Goal: Task Accomplishment & Management: Use online tool/utility

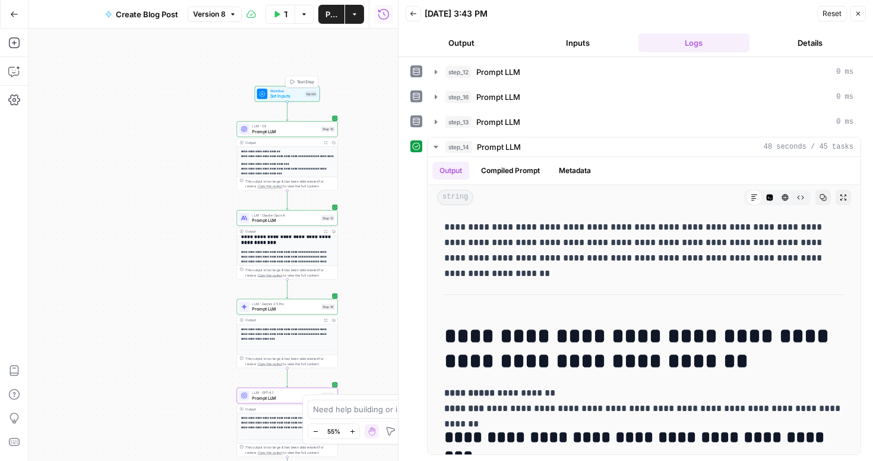
click at [290, 99] on span "Set Inputs" at bounding box center [286, 96] width 32 height 7
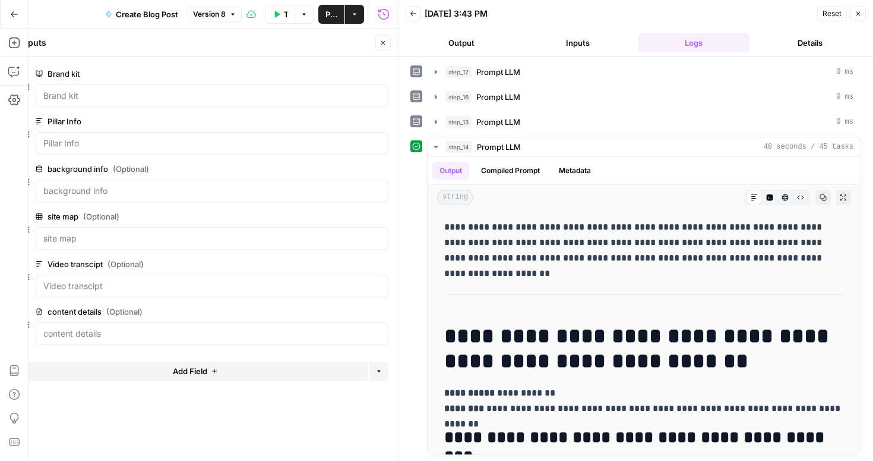
click at [860, 16] on icon "button" at bounding box center [858, 13] width 7 height 7
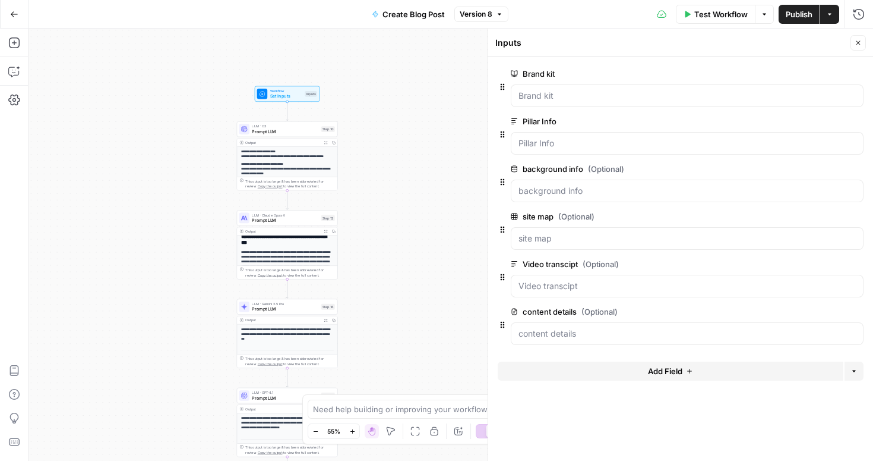
click at [861, 43] on icon "button" at bounding box center [858, 42] width 7 height 7
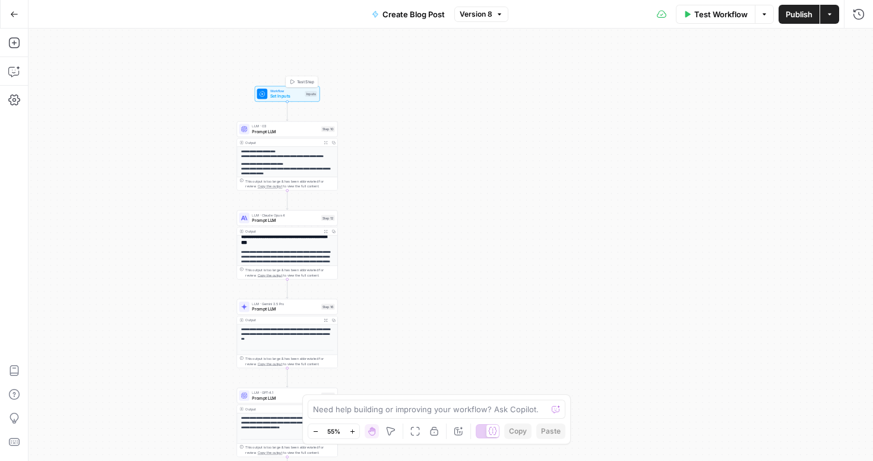
click at [288, 94] on span "Set Inputs" at bounding box center [286, 96] width 32 height 7
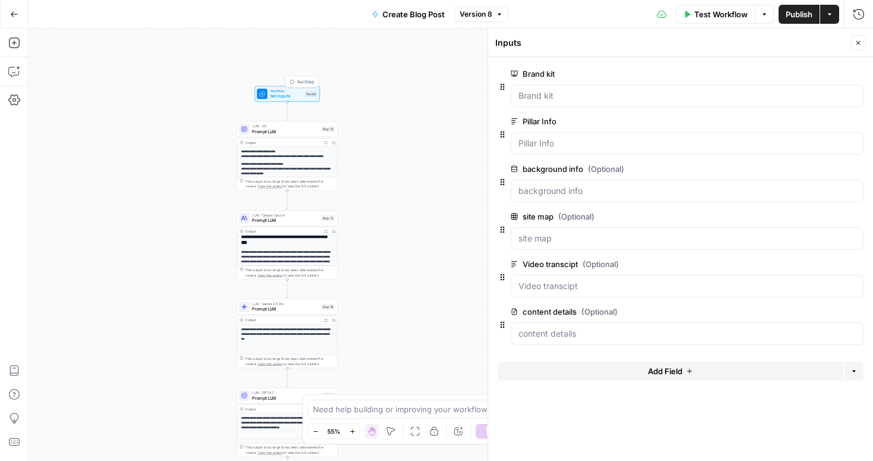
click at [298, 80] on span "Test Step" at bounding box center [305, 82] width 17 height 6
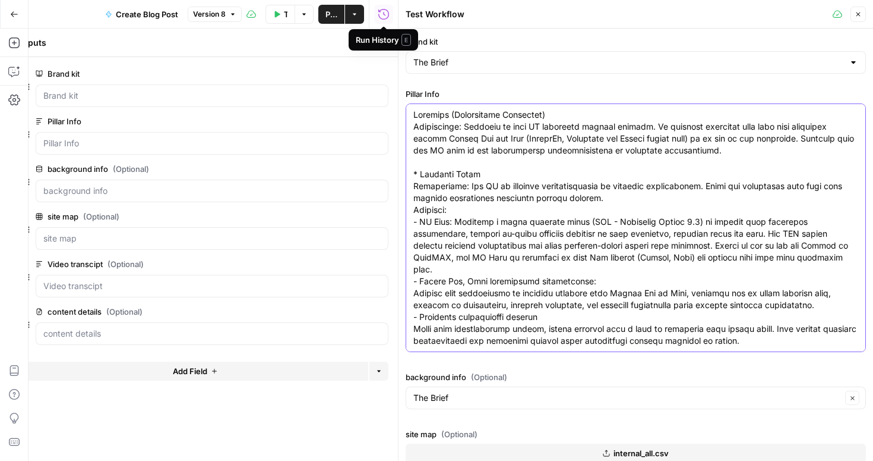
click at [467, 123] on textarea "Pillar Info" at bounding box center [636, 335] width 445 height 452
paste textarea "Loremi 9: Dolors Ame Consectetur: Adi Elitse doeius tempori utl etdoloremag, al…"
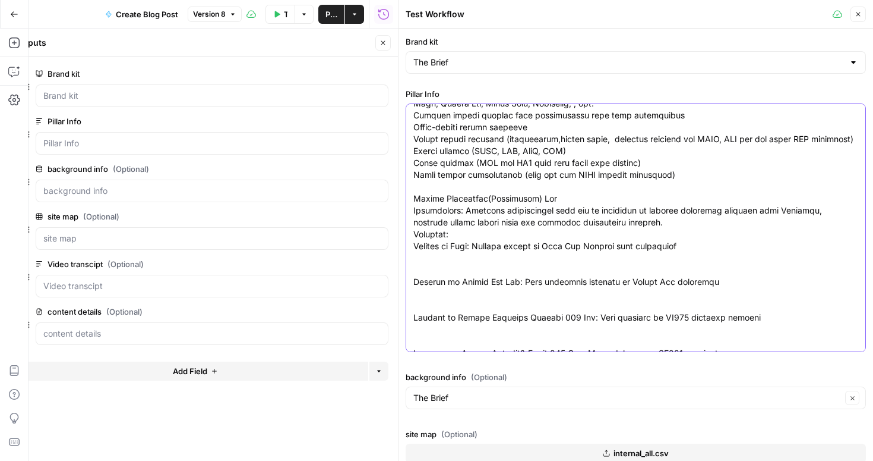
scroll to position [135, 0]
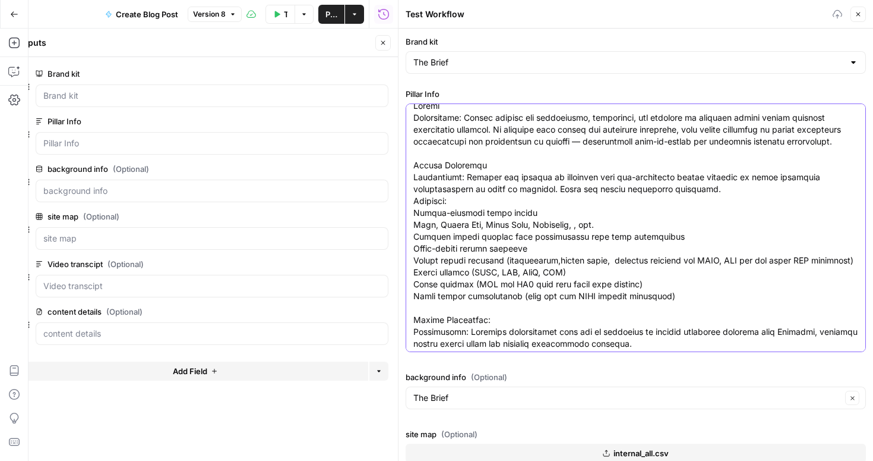
scroll to position [0, 0]
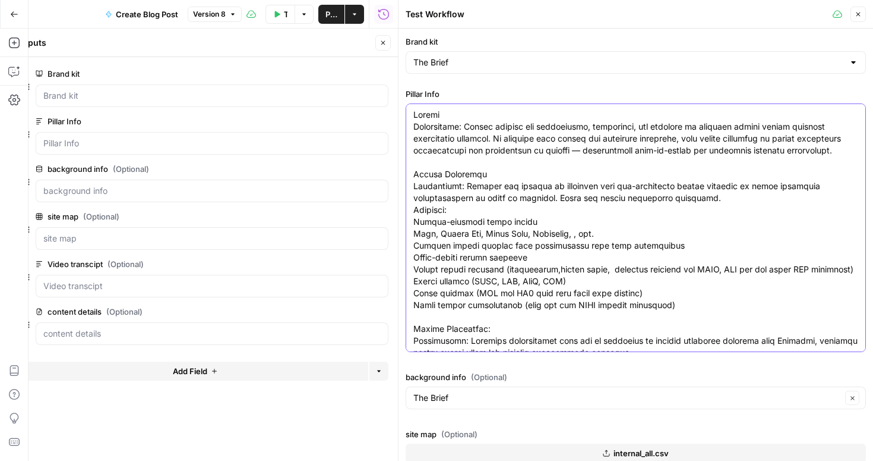
click at [413, 172] on div at bounding box center [636, 227] width 461 height 248
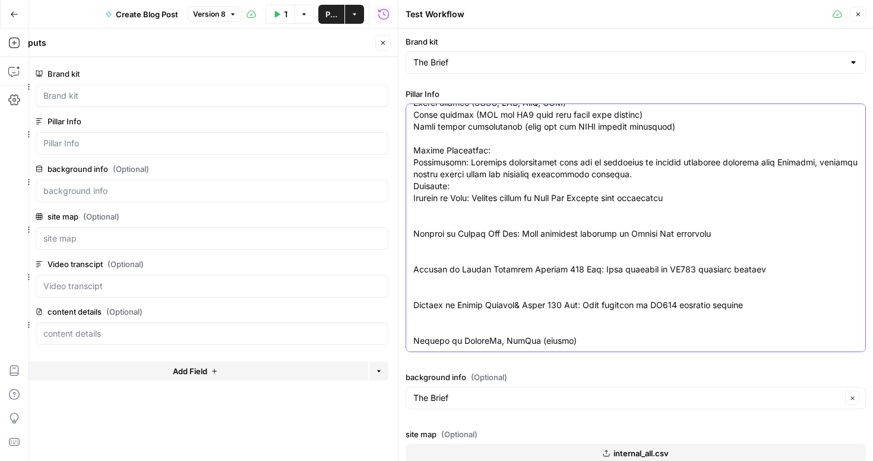
scroll to position [185, 0]
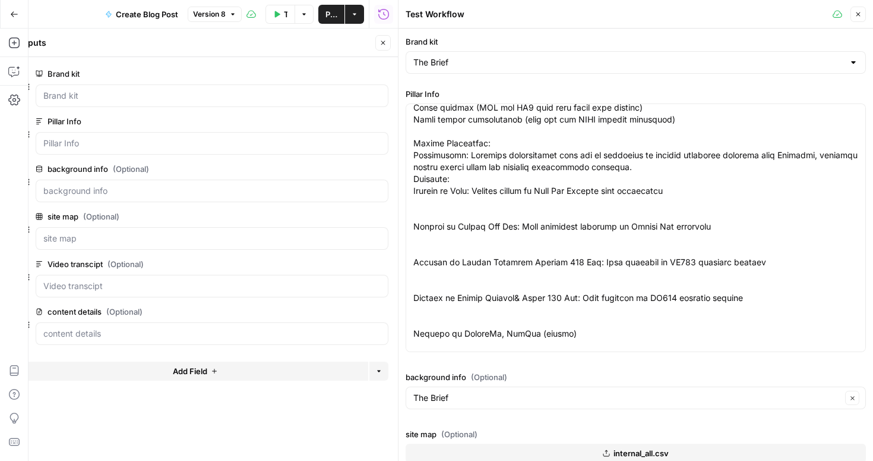
click at [412, 157] on div at bounding box center [636, 227] width 461 height 248
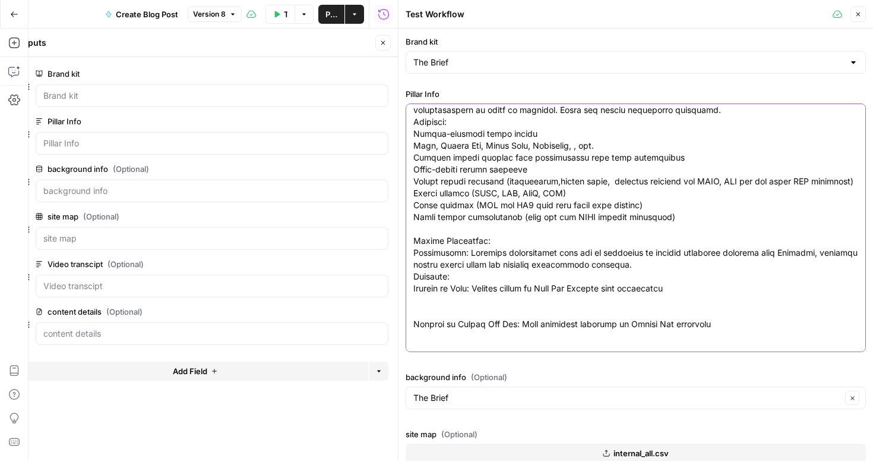
scroll to position [98, 0]
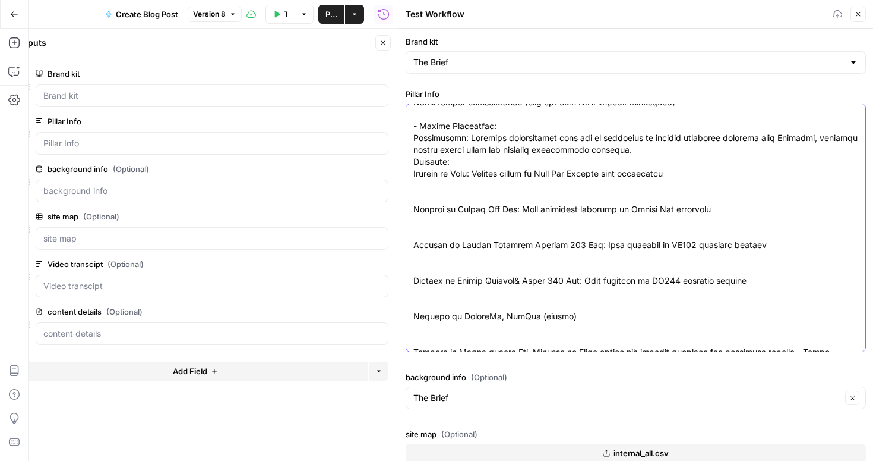
scroll to position [208, 0]
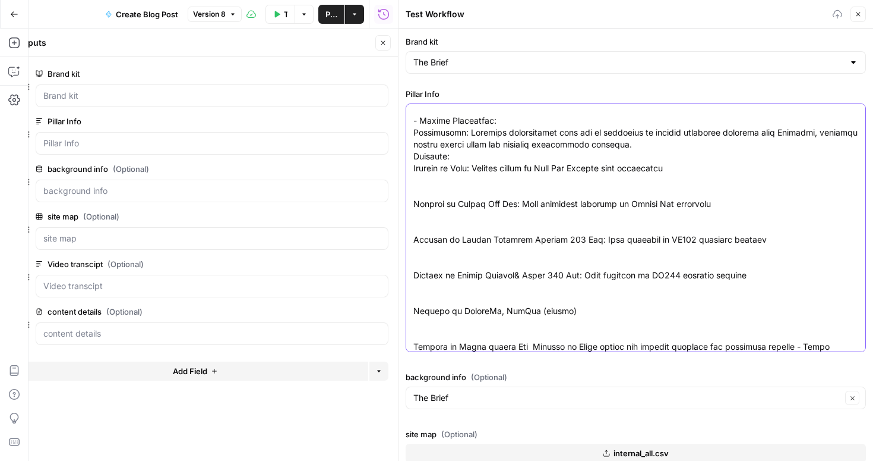
click at [422, 204] on textarea "Pillar Info" at bounding box center [636, 418] width 445 height 1034
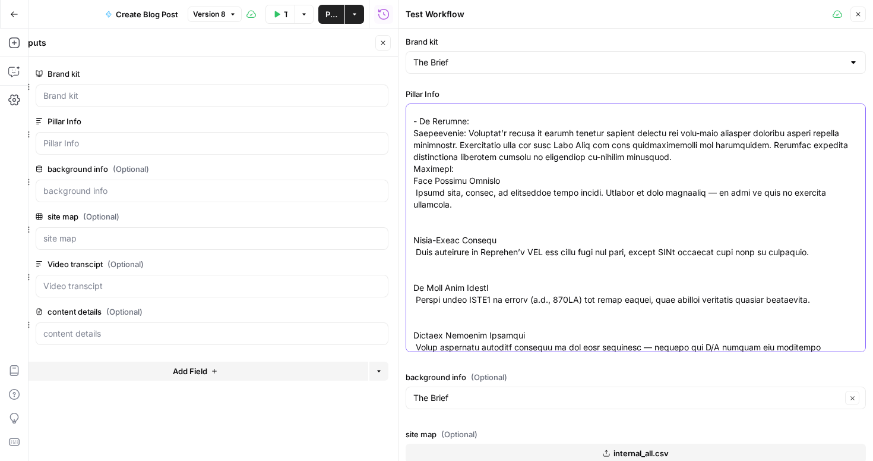
scroll to position [351, 0]
click at [424, 242] on textarea "Pillar Info" at bounding box center [636, 215] width 445 height 915
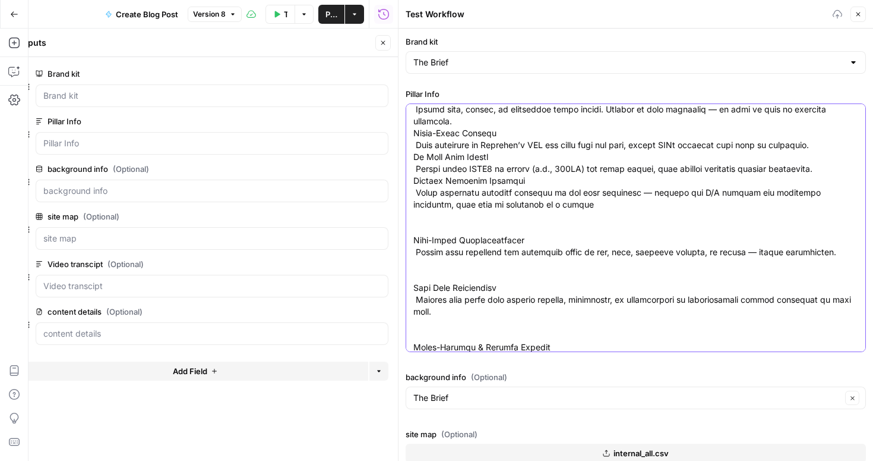
scroll to position [442, 0]
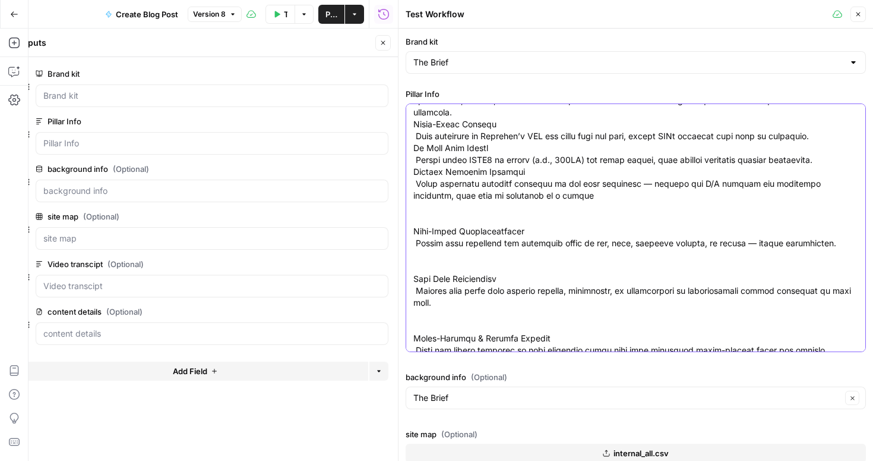
click at [443, 231] on textarea "Pillar Info" at bounding box center [636, 89] width 445 height 844
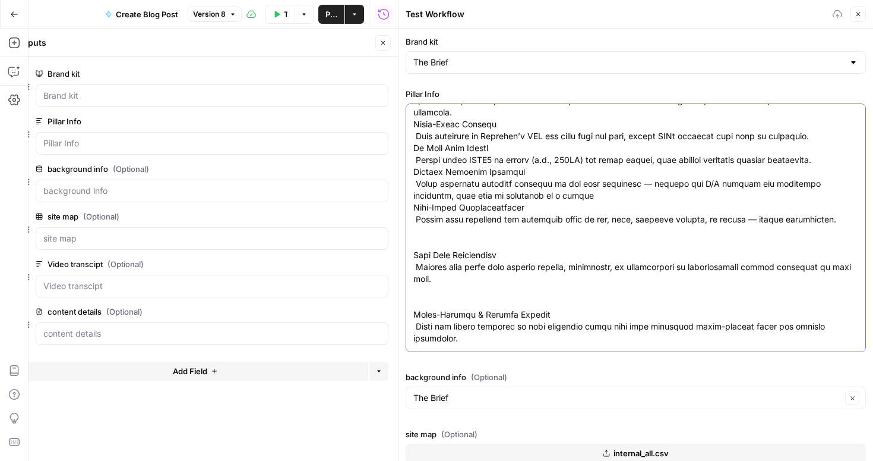
click at [423, 256] on textarea "Pillar Info" at bounding box center [636, 77] width 445 height 820
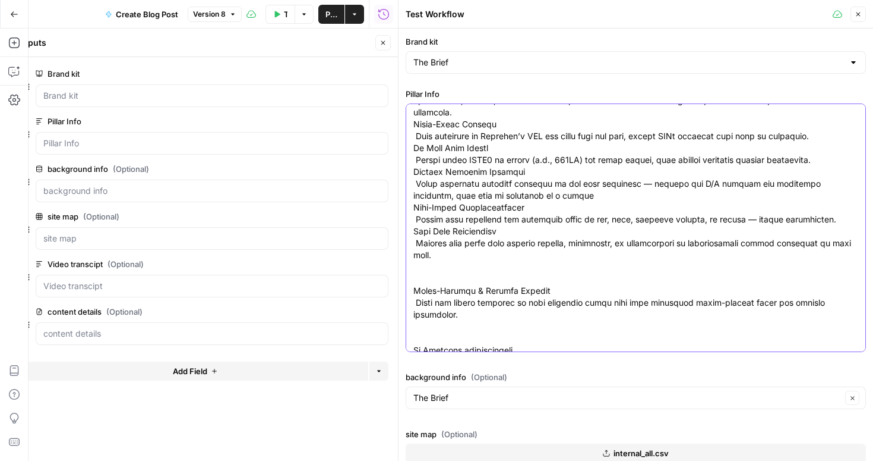
click at [421, 291] on textarea "Pillar Info" at bounding box center [636, 65] width 445 height 796
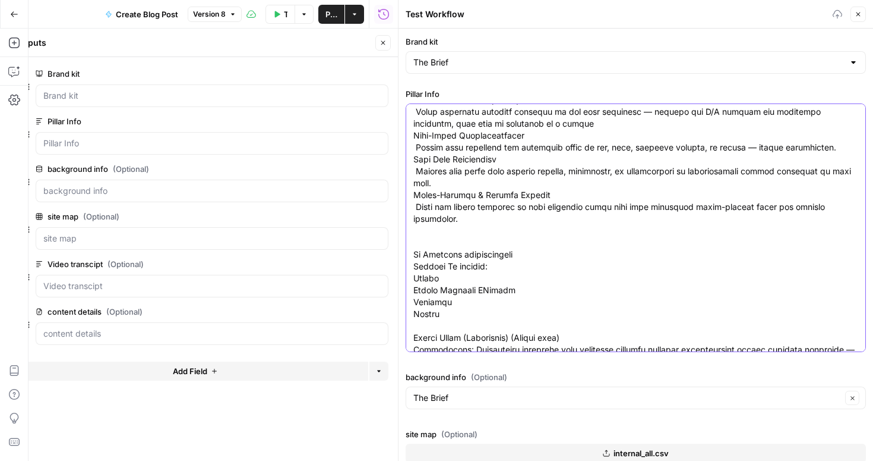
scroll to position [538, 0]
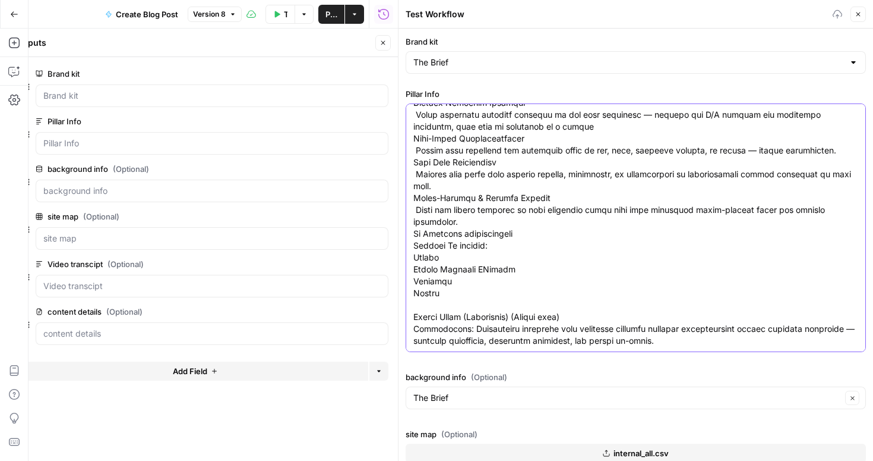
scroll to position [559, 0]
click at [412, 283] on div at bounding box center [636, 227] width 461 height 248
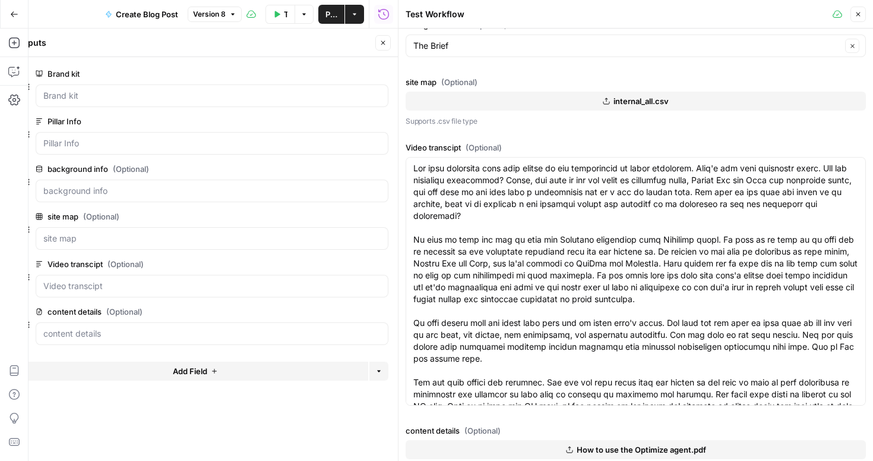
scroll to position [373, 0]
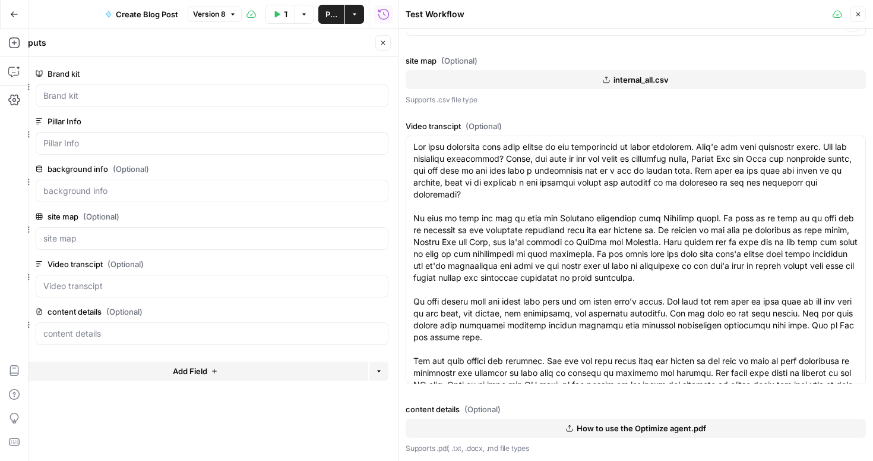
type textarea "Loremi Dolorsitame: Consec adipisc eli seddoeiusmo, temporinci, utl etdolore ma…"
paste textarea "{ "Transcript title": "Seamlessly Exporting and Launching Campaigns with The Br…"
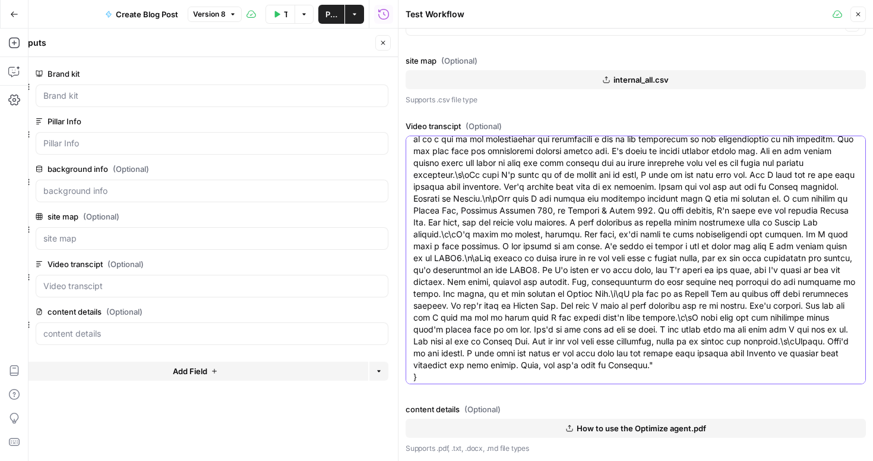
scroll to position [1497, 0]
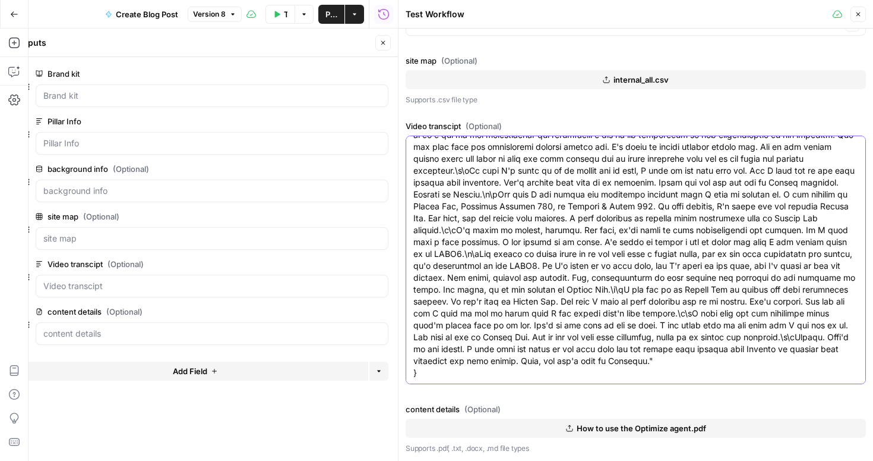
type textarea "{ "Transcript title": "Seamlessly Exporting and Launching Campaigns with The Br…"
click at [532, 426] on button "How to use the Optimize agent.pdf" at bounding box center [636, 427] width 461 height 19
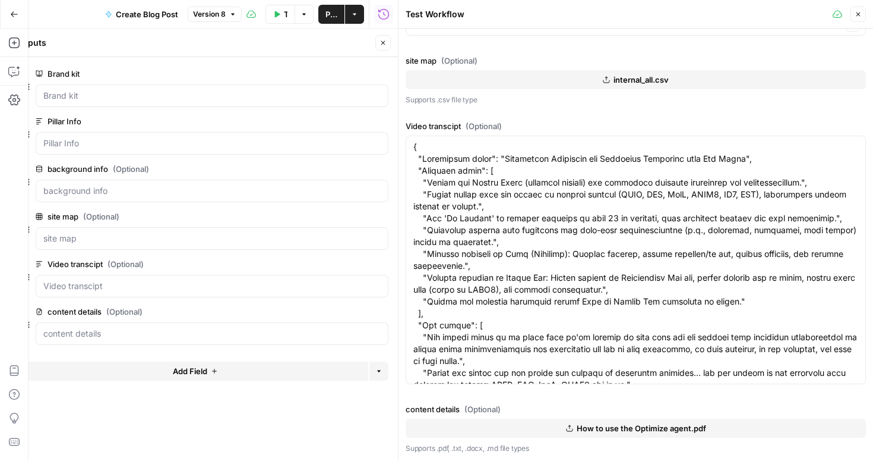
click at [737, 428] on button "How to use the Optimize agent.pdf" at bounding box center [636, 427] width 461 height 19
click at [594, 428] on span "How to use the Optimize agent.pdf" at bounding box center [642, 428] width 130 height 12
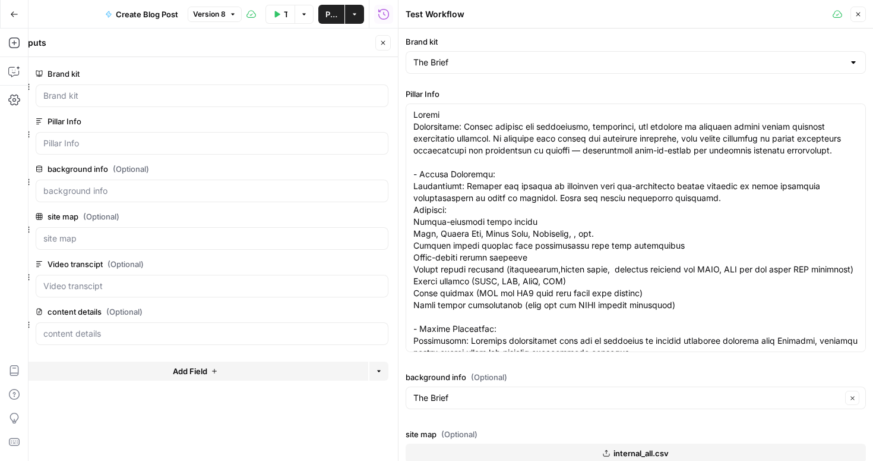
click at [862, 14] on span "Close" at bounding box center [862, 14] width 1 height 1
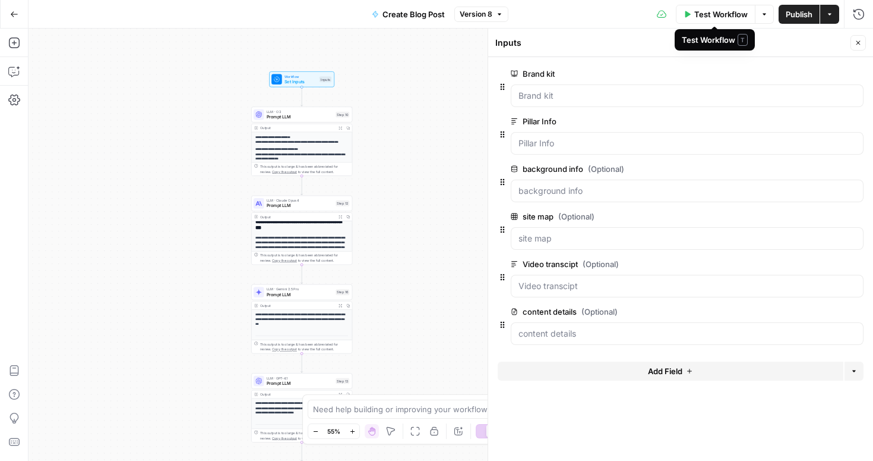
click at [725, 15] on span "Test Workflow" at bounding box center [721, 14] width 53 height 12
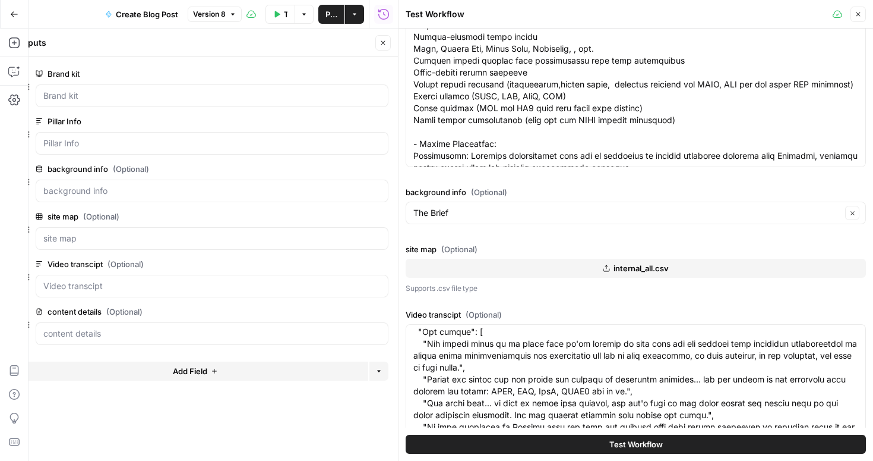
scroll to position [185, 0]
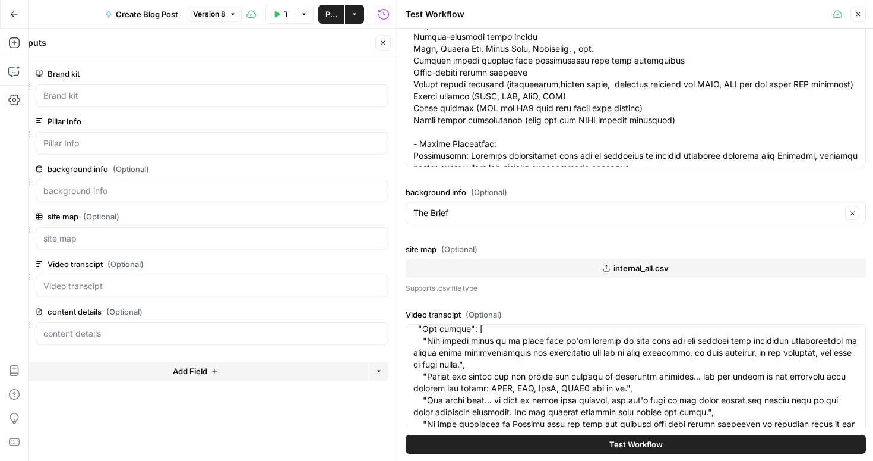
click at [630, 444] on span "Test Workflow" at bounding box center [636, 444] width 53 height 12
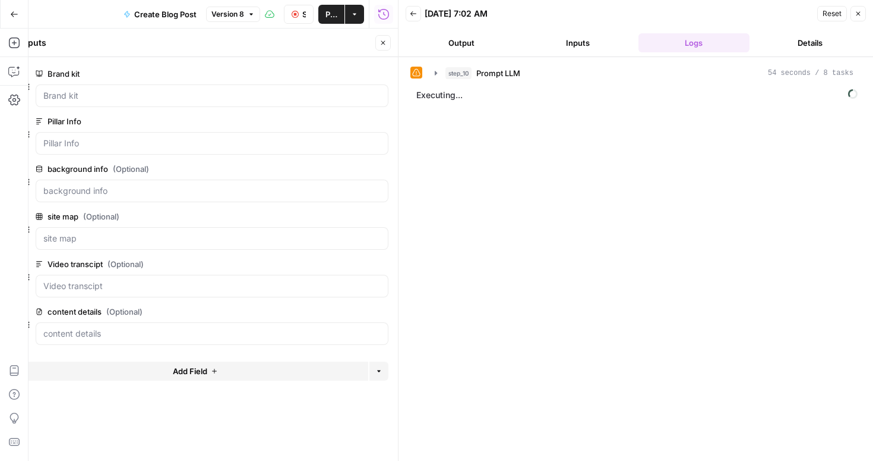
click at [416, 72] on icon at bounding box center [416, 72] width 8 height 8
click at [432, 74] on icon "button" at bounding box center [436, 73] width 10 height 10
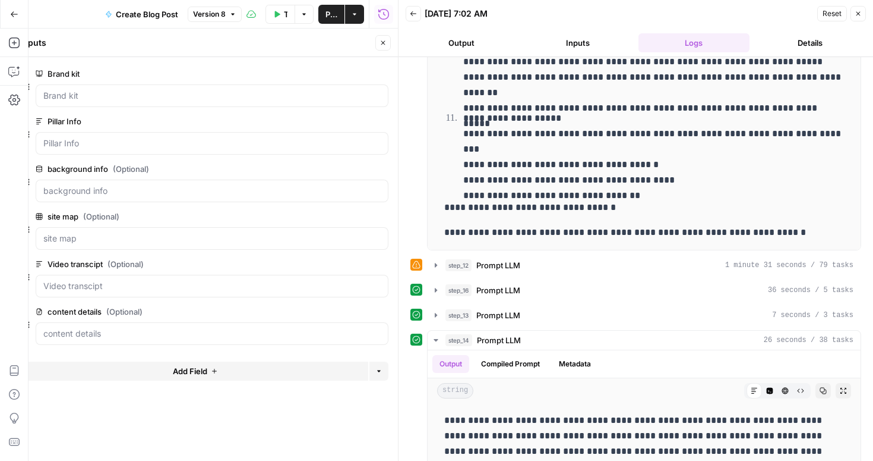
scroll to position [211, 0]
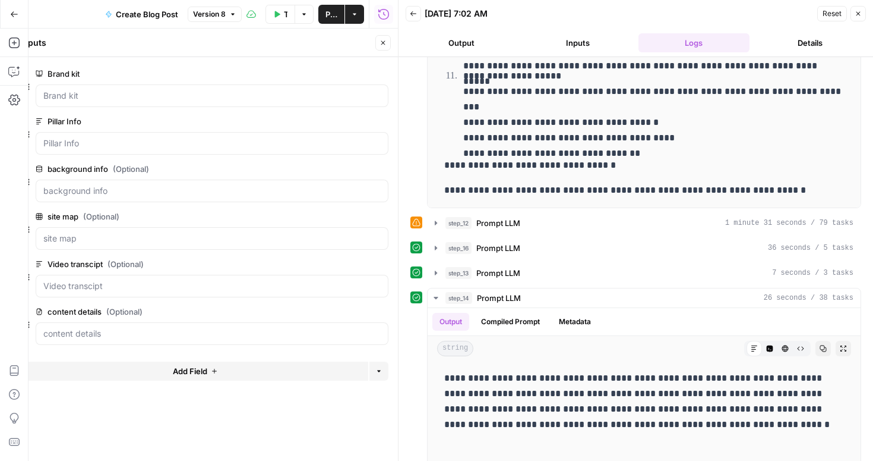
click at [420, 225] on icon at bounding box center [416, 223] width 8 height 8
click at [415, 223] on icon at bounding box center [416, 222] width 8 height 8
click at [433, 226] on icon "button" at bounding box center [436, 223] width 10 height 10
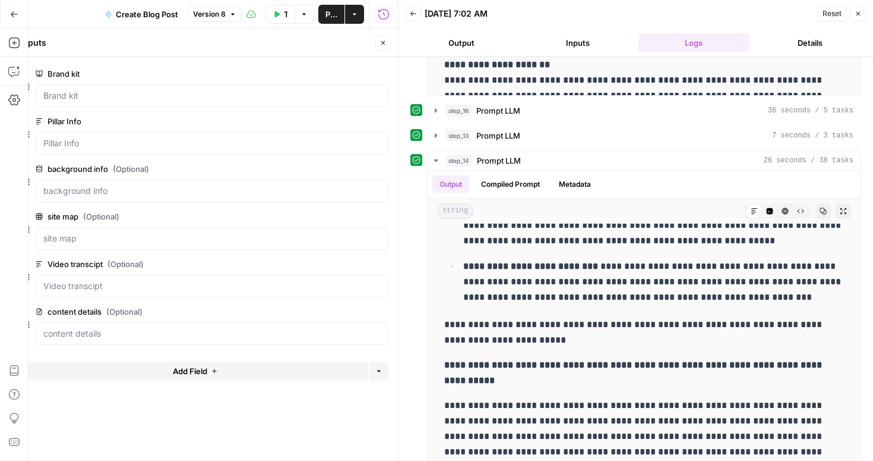
scroll to position [698, 0]
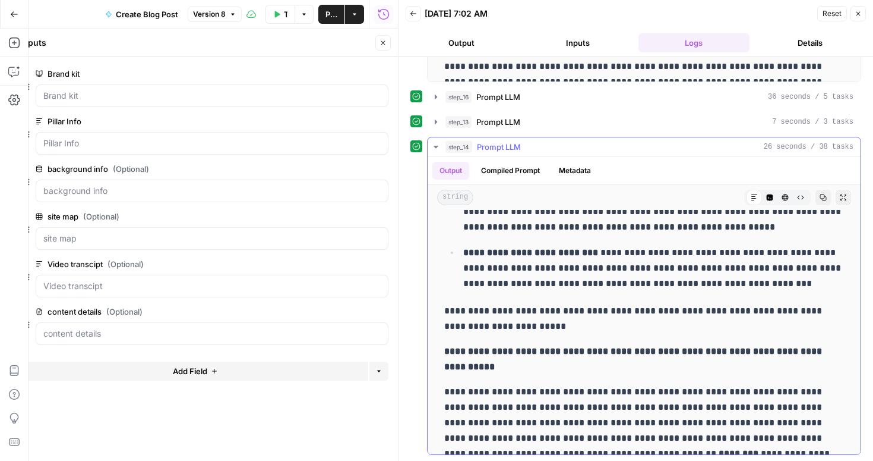
click at [507, 174] on button "Compiled Prompt" at bounding box center [510, 171] width 73 height 18
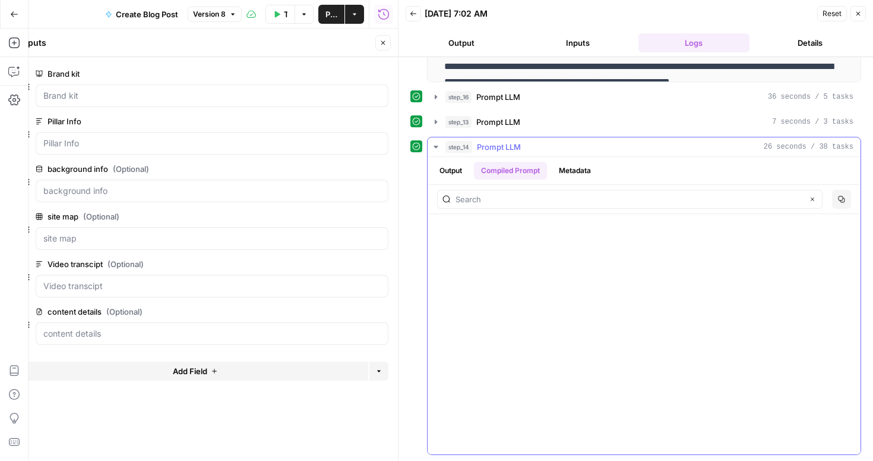
scroll to position [34807, 0]
click at [438, 124] on icon "button" at bounding box center [436, 122] width 10 height 10
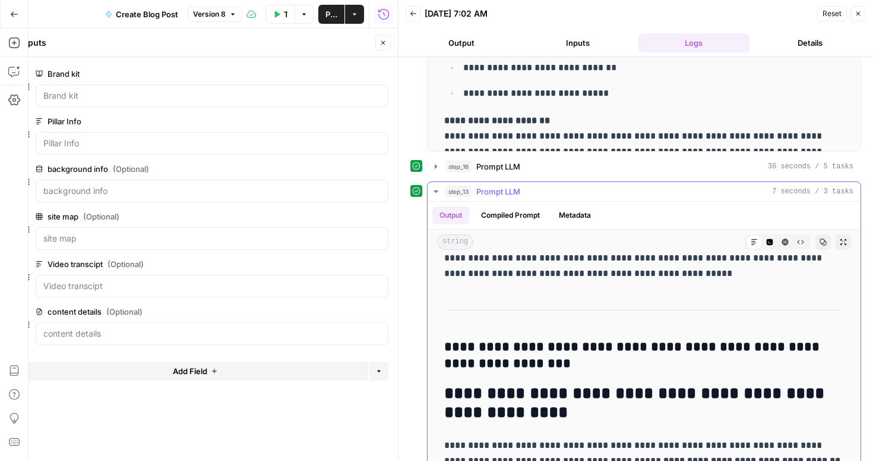
scroll to position [0, 0]
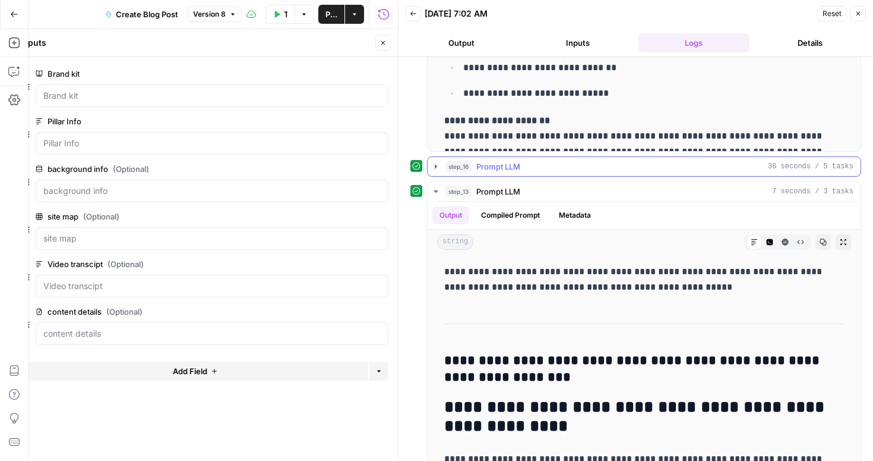
click at [437, 169] on icon "button" at bounding box center [436, 167] width 10 height 10
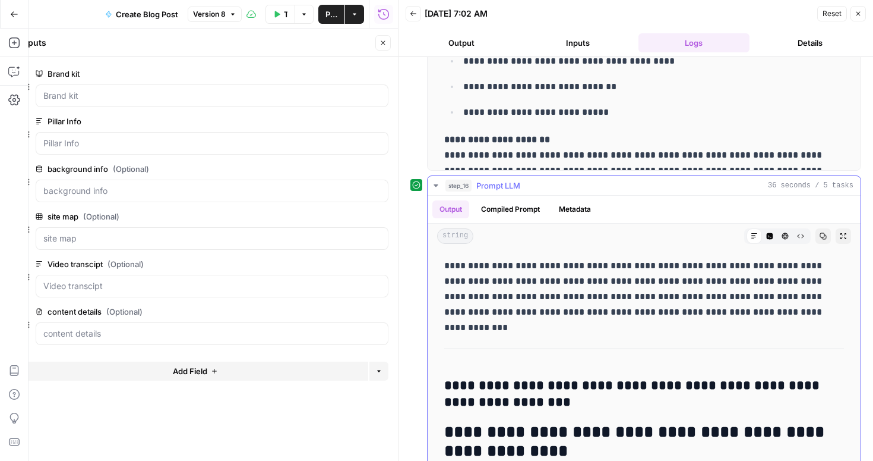
scroll to position [608, 0]
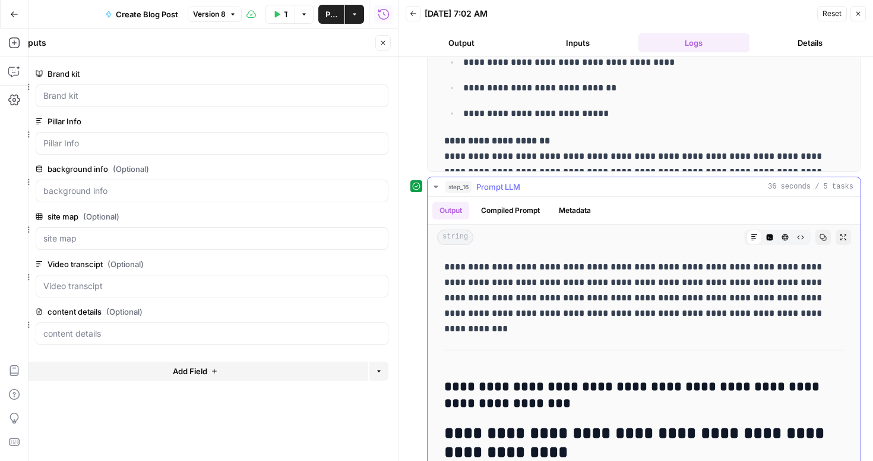
click at [512, 209] on button "Compiled Prompt" at bounding box center [510, 210] width 73 height 18
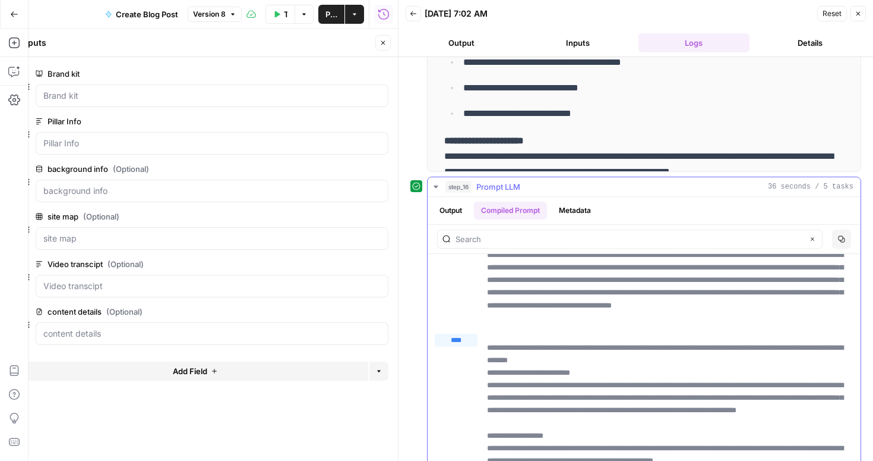
scroll to position [0, 0]
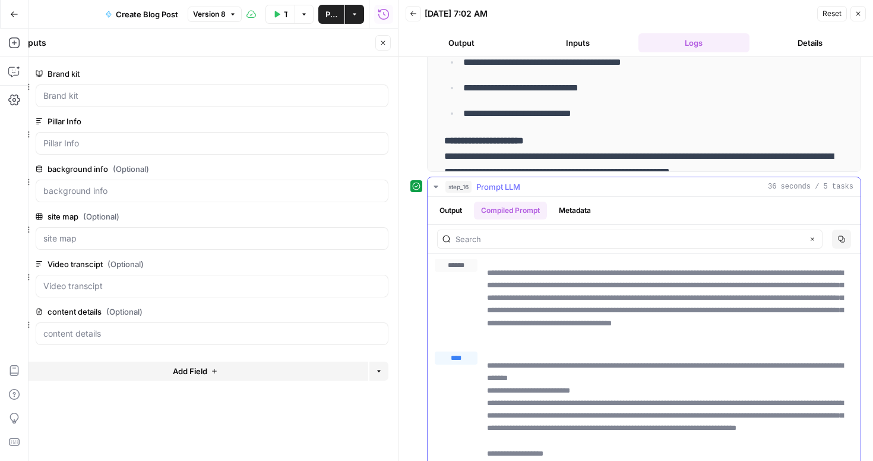
click at [437, 187] on icon "button" at bounding box center [436, 187] width 10 height 10
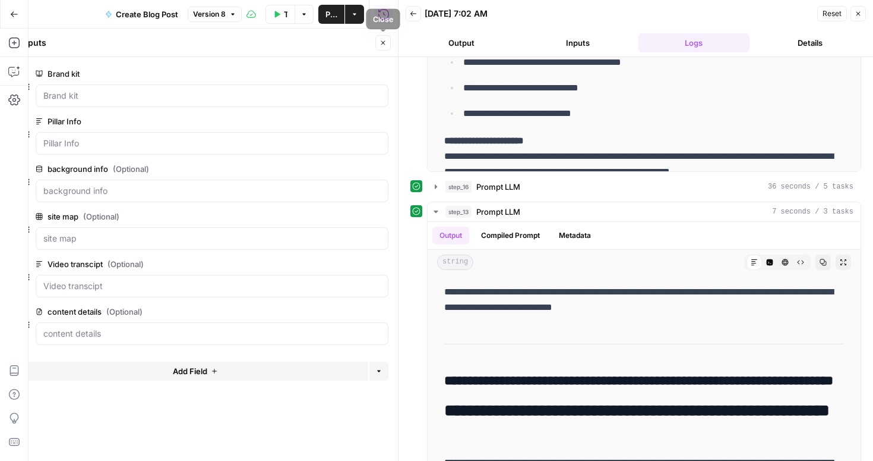
click at [383, 41] on icon "button" at bounding box center [383, 42] width 7 height 7
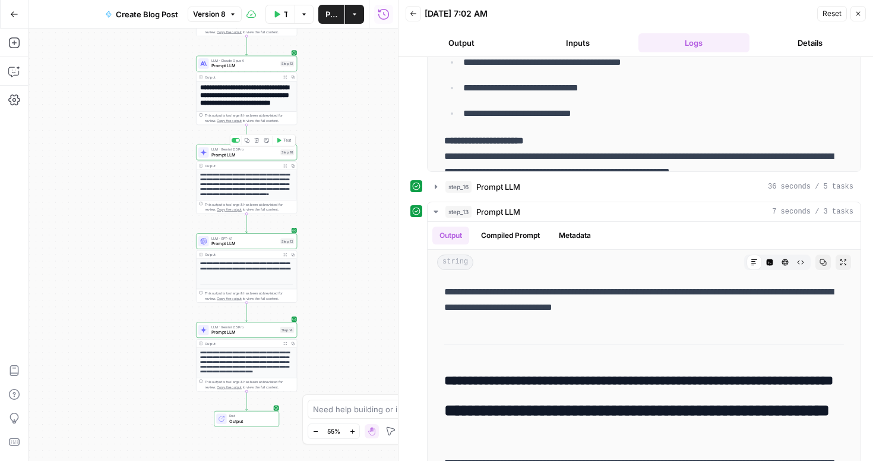
click at [246, 153] on span "Prompt LLM" at bounding box center [245, 155] width 67 height 7
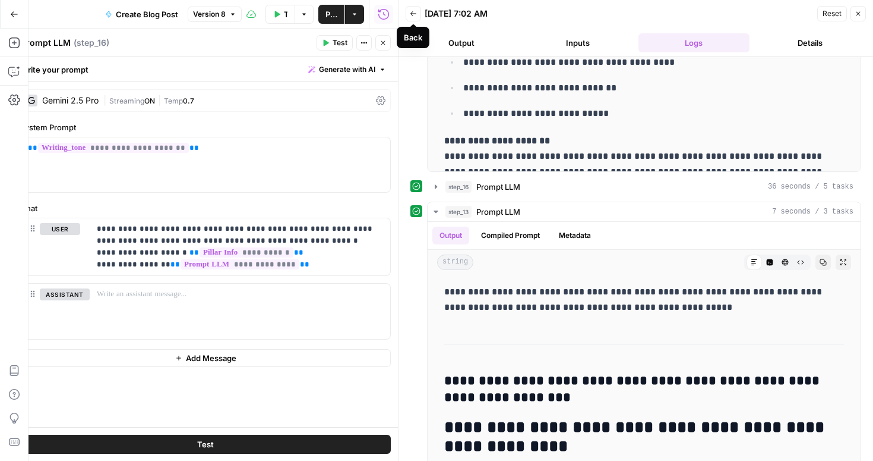
click at [419, 11] on button "Back" at bounding box center [413, 13] width 15 height 15
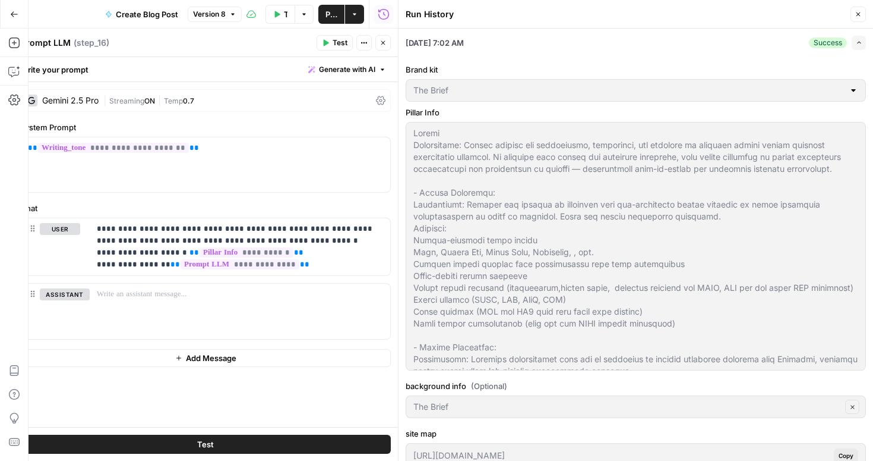
click at [859, 14] on icon "button" at bounding box center [858, 14] width 7 height 7
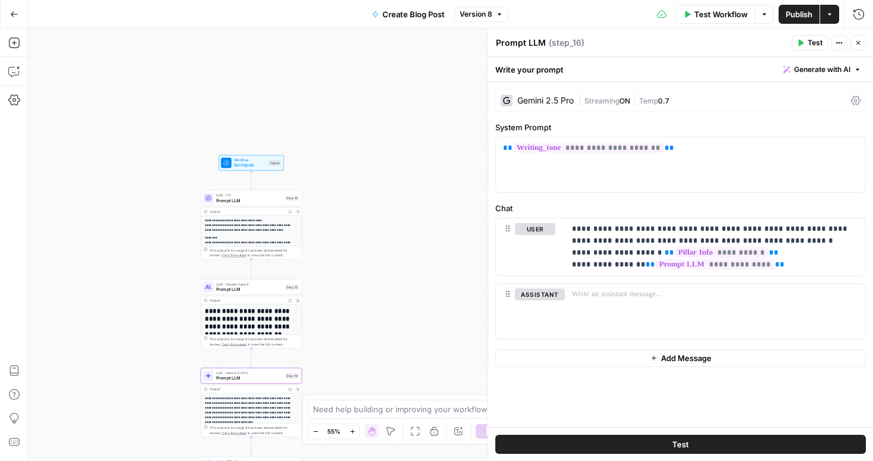
click at [250, 163] on span "Set Inputs" at bounding box center [250, 165] width 32 height 7
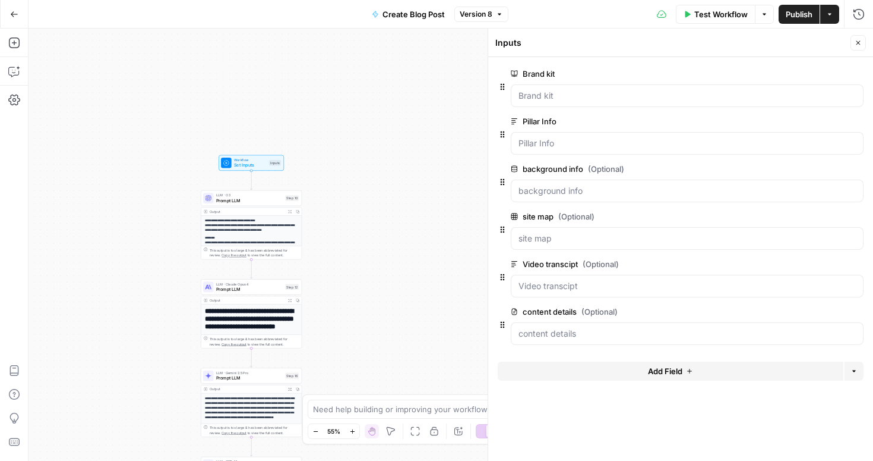
click at [671, 370] on span "Add Field" at bounding box center [665, 371] width 34 height 12
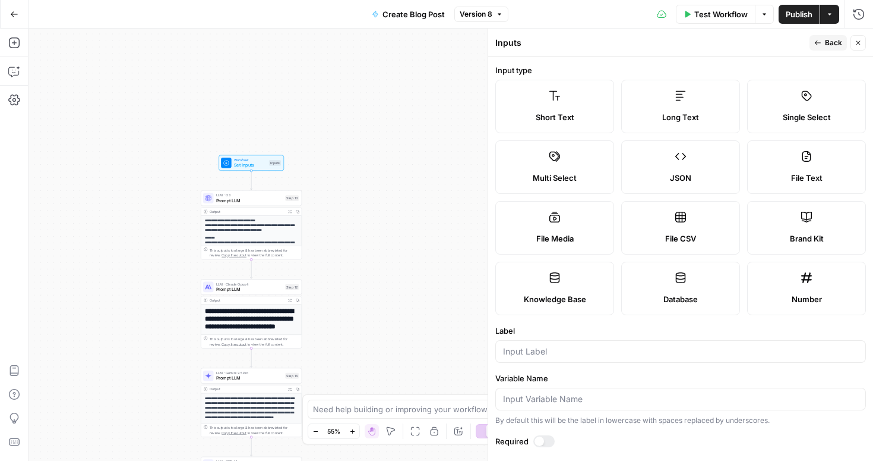
click at [552, 106] on label "Short Text" at bounding box center [555, 106] width 119 height 53
click at [515, 356] on input "Label" at bounding box center [680, 351] width 355 height 12
type input "Topic"
click at [543, 438] on div at bounding box center [544, 441] width 21 height 12
click at [826, 43] on span "Back" at bounding box center [833, 42] width 17 height 11
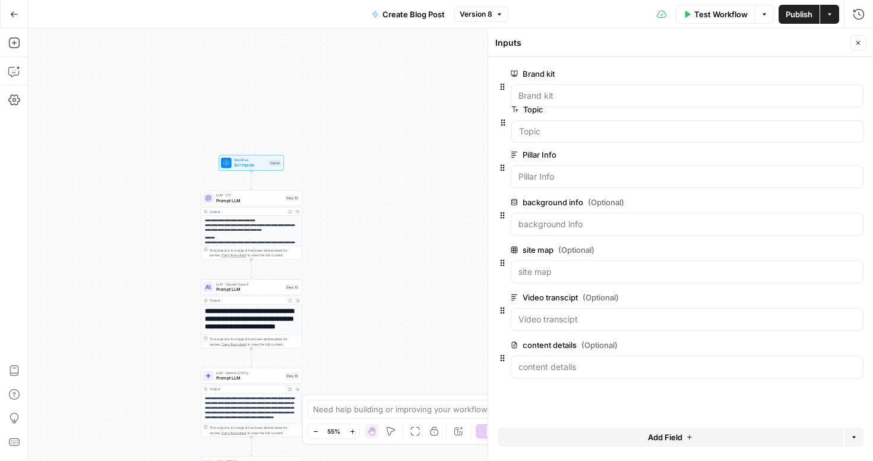
drag, startPoint x: 503, startPoint y: 373, endPoint x: 504, endPoint y: 115, distance: 257.9
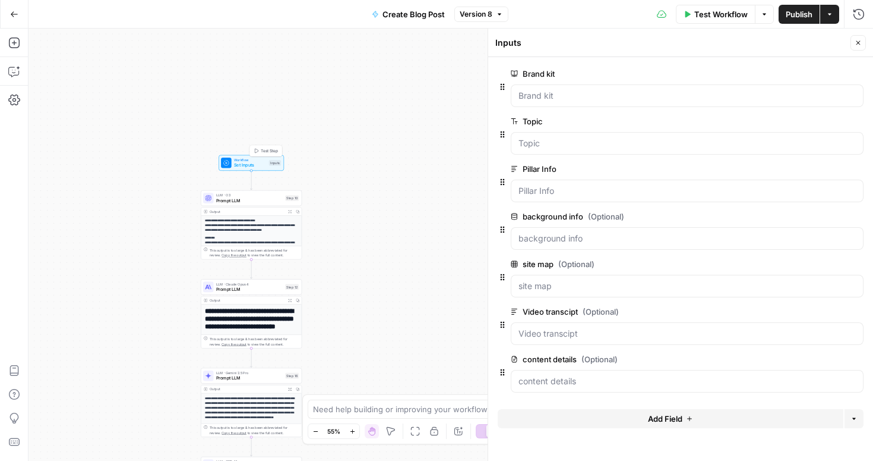
click at [266, 149] on span "Test Step" at bounding box center [269, 151] width 17 height 6
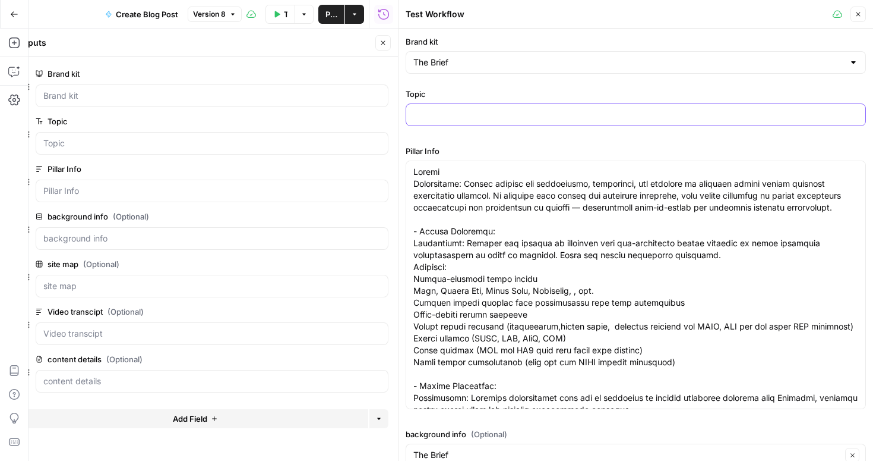
click at [463, 114] on input "Topic" at bounding box center [636, 115] width 445 height 12
type input "Launch"
click at [863, 10] on button "Close" at bounding box center [858, 14] width 15 height 15
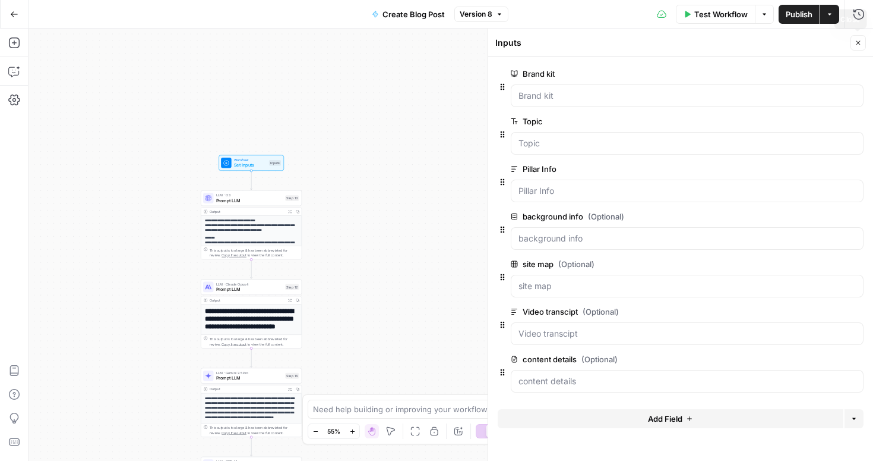
click at [861, 43] on icon "button" at bounding box center [858, 42] width 7 height 7
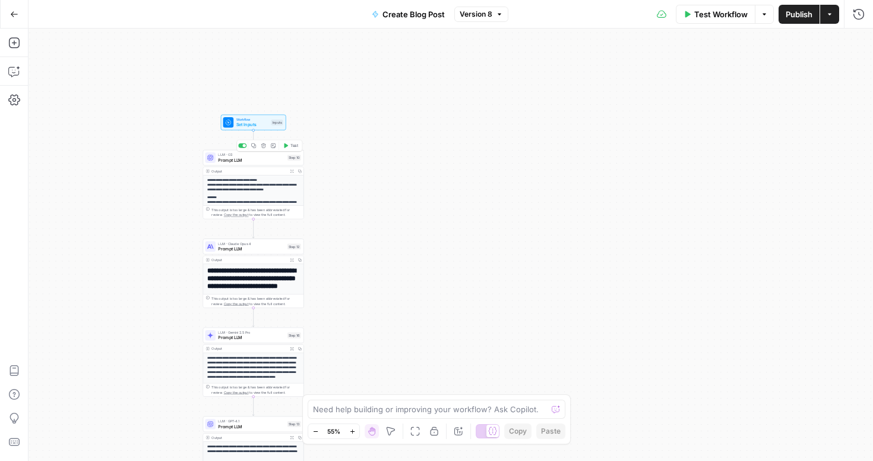
click at [260, 157] on span "Prompt LLM" at bounding box center [251, 159] width 67 height 7
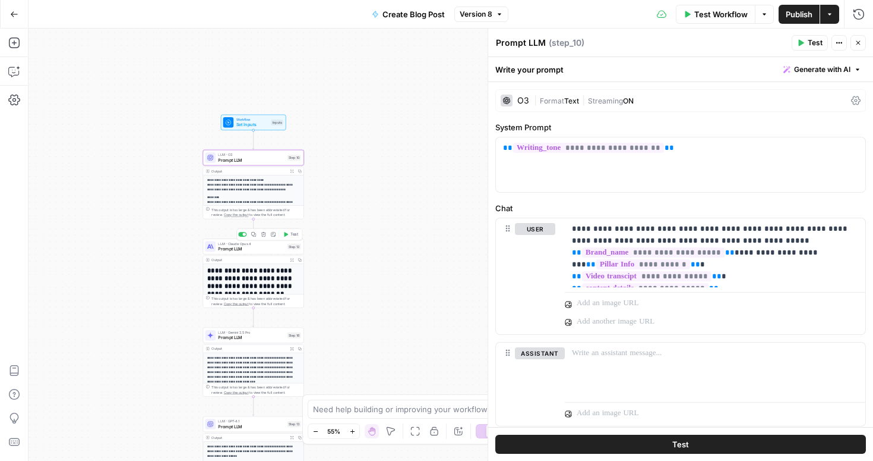
click at [262, 249] on span "Prompt LLM" at bounding box center [251, 248] width 67 height 7
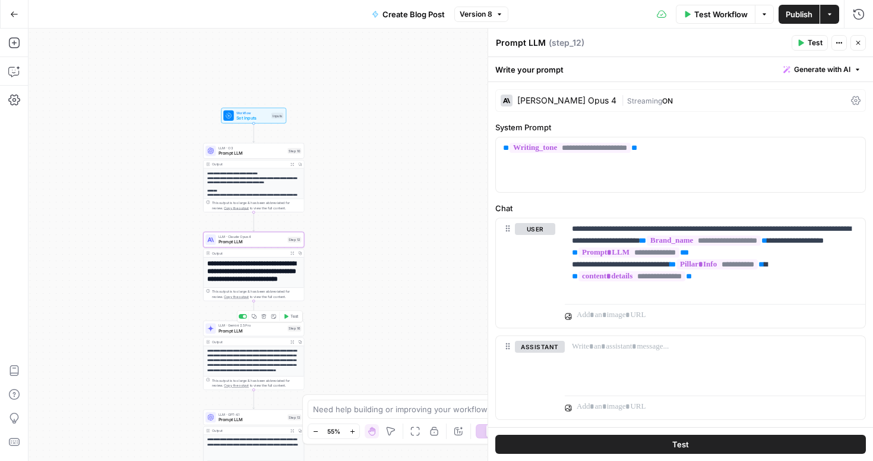
click at [261, 332] on span "Prompt LLM" at bounding box center [252, 330] width 67 height 7
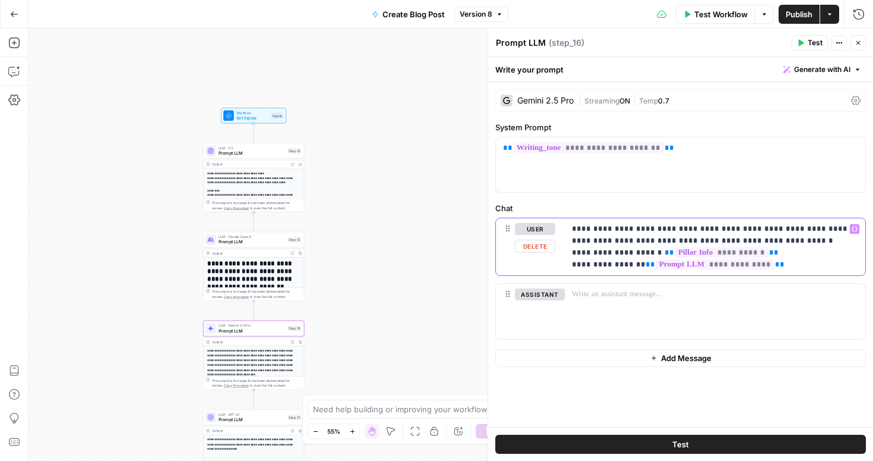
click at [776, 231] on p "**********" at bounding box center [715, 247] width 286 height 48
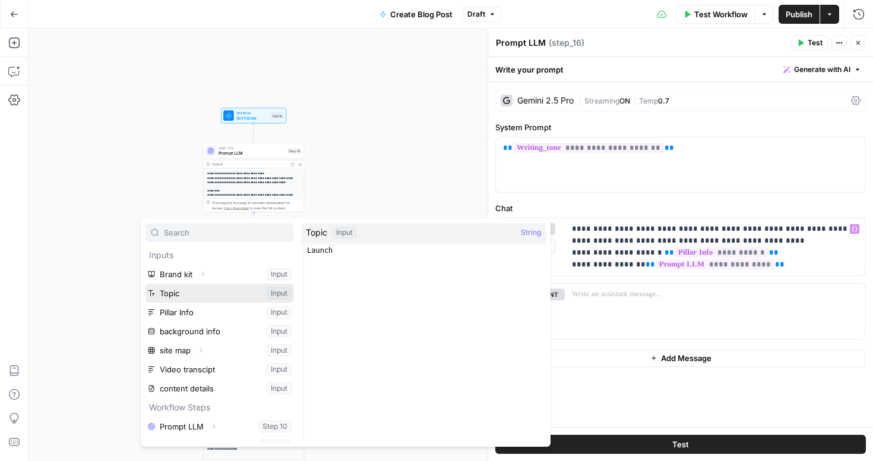
click at [176, 290] on button "Select variable Topic" at bounding box center [220, 292] width 149 height 19
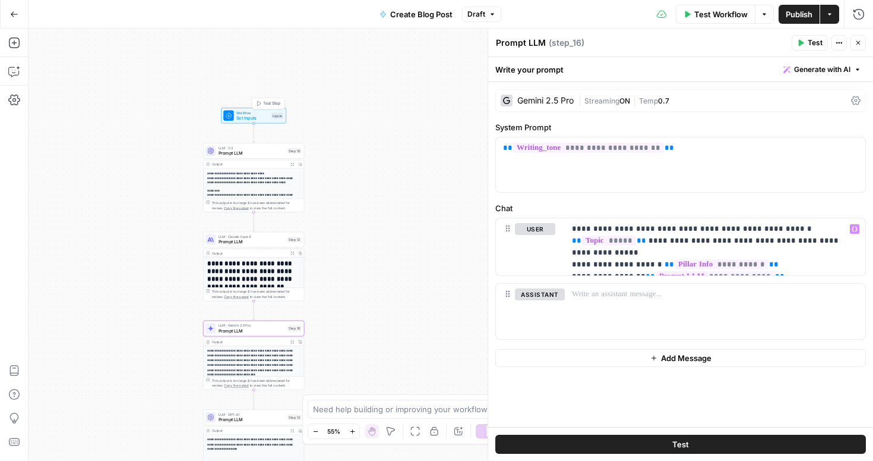
click at [261, 118] on span "Set Inputs" at bounding box center [252, 118] width 32 height 7
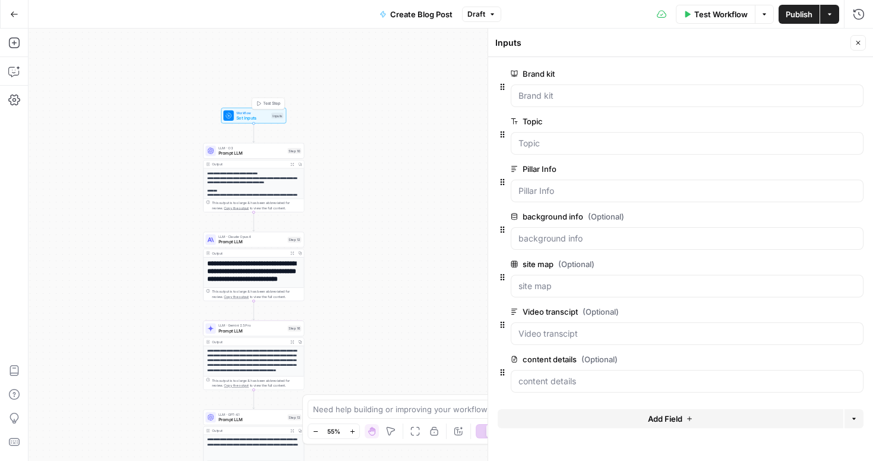
click at [267, 101] on span "Test Step" at bounding box center [271, 103] width 17 height 6
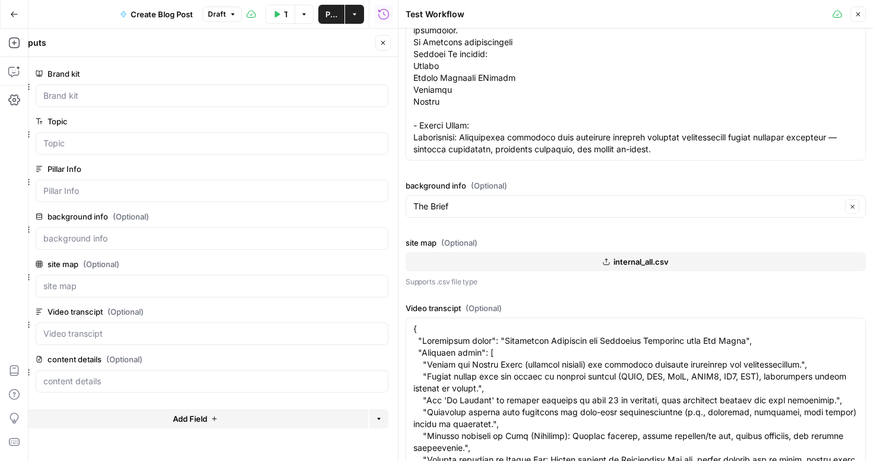
scroll to position [252, 0]
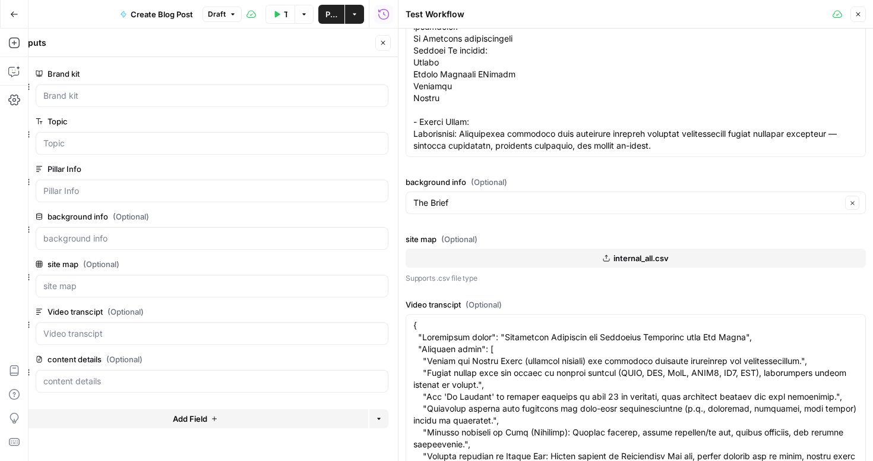
click at [860, 13] on icon "button" at bounding box center [858, 14] width 7 height 7
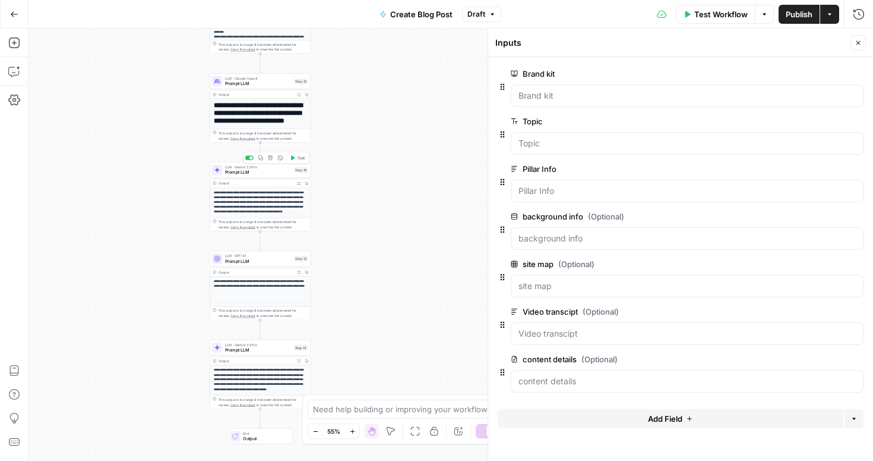
click at [267, 172] on span "Prompt LLM" at bounding box center [258, 172] width 67 height 7
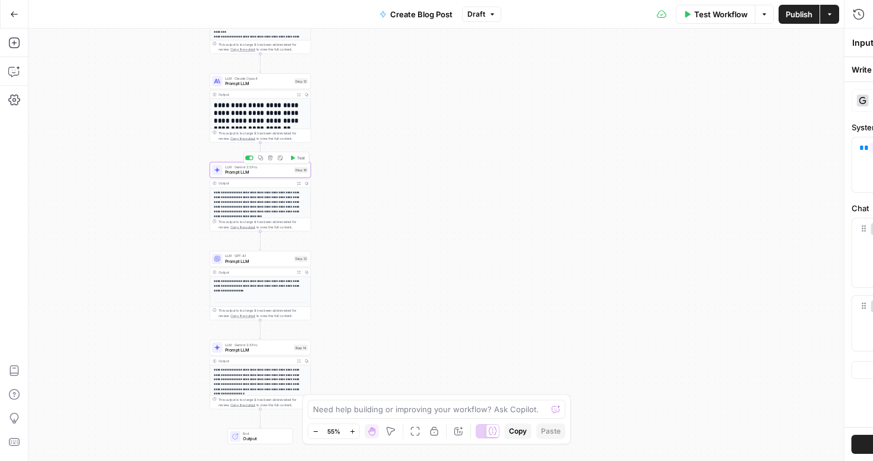
type textarea "Prompt LLM"
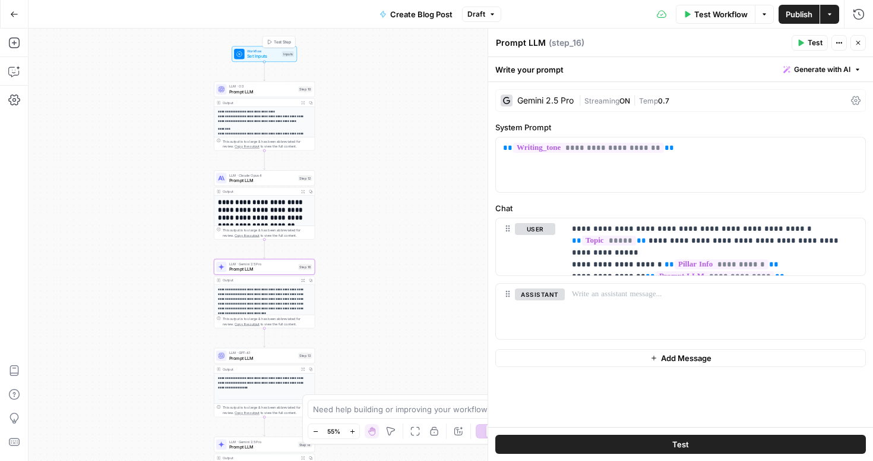
click at [273, 40] on button "Test Step" at bounding box center [279, 41] width 30 height 8
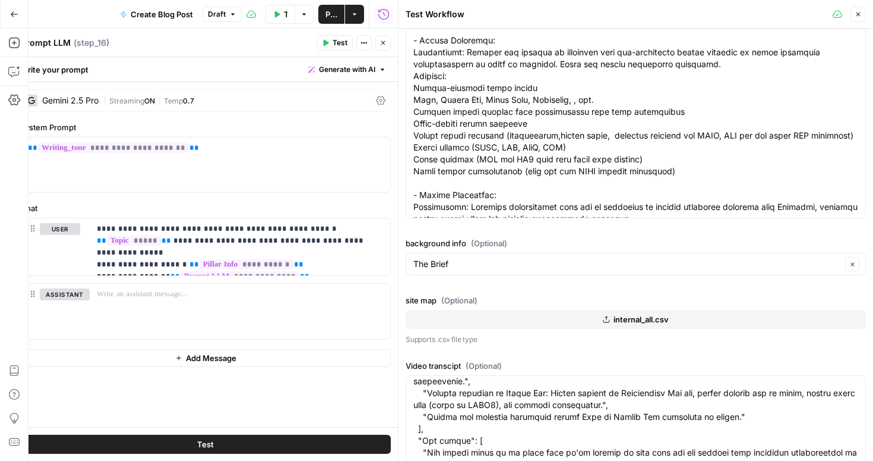
scroll to position [188, 0]
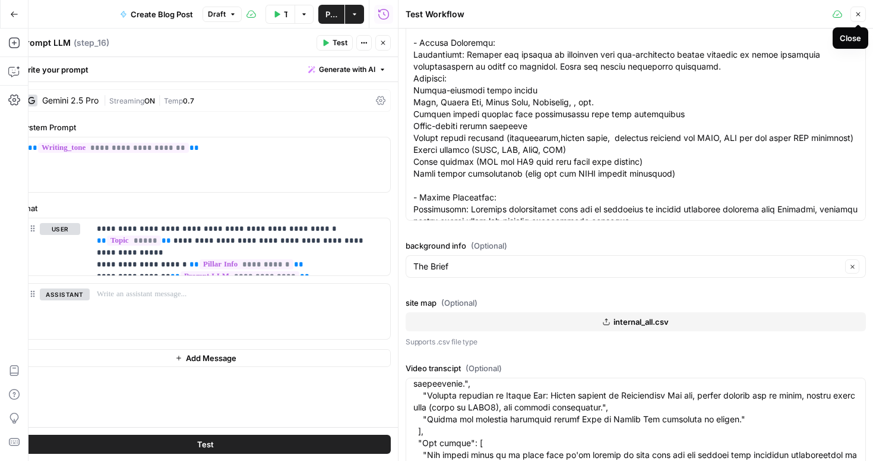
click at [862, 14] on span "Close" at bounding box center [862, 14] width 1 height 1
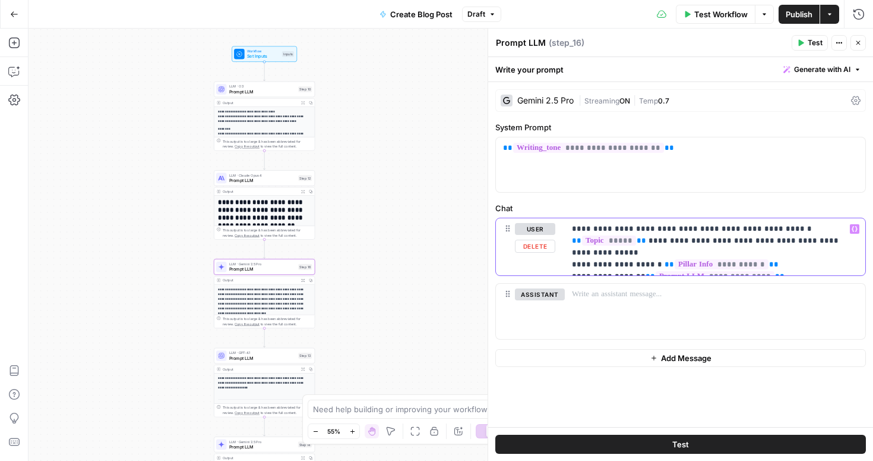
click at [725, 240] on p "**********" at bounding box center [715, 247] width 286 height 48
click at [758, 253] on p "**********" at bounding box center [715, 247] width 286 height 48
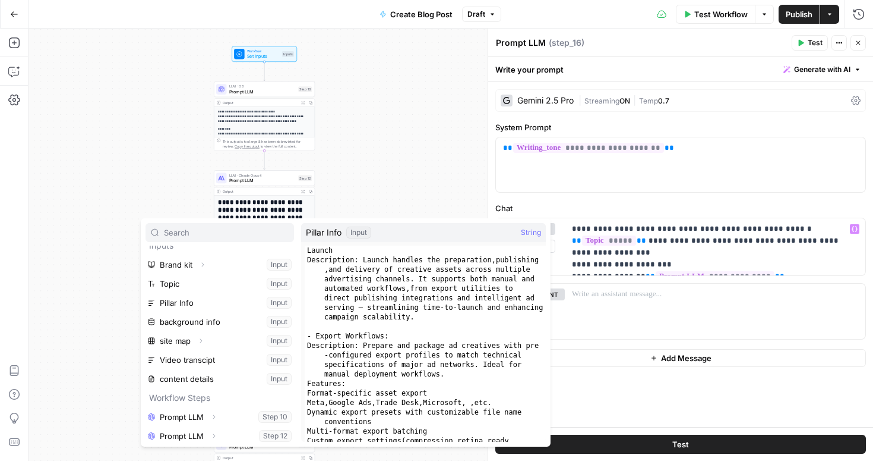
scroll to position [13, 0]
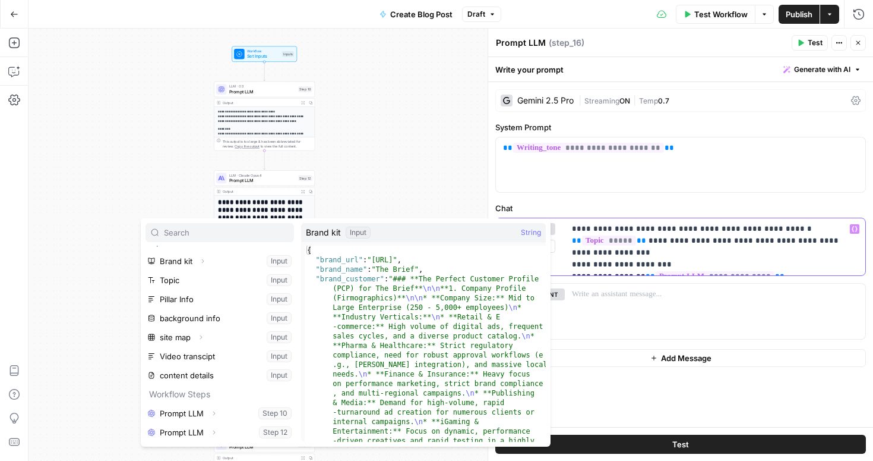
click at [682, 250] on p "**********" at bounding box center [715, 247] width 286 height 48
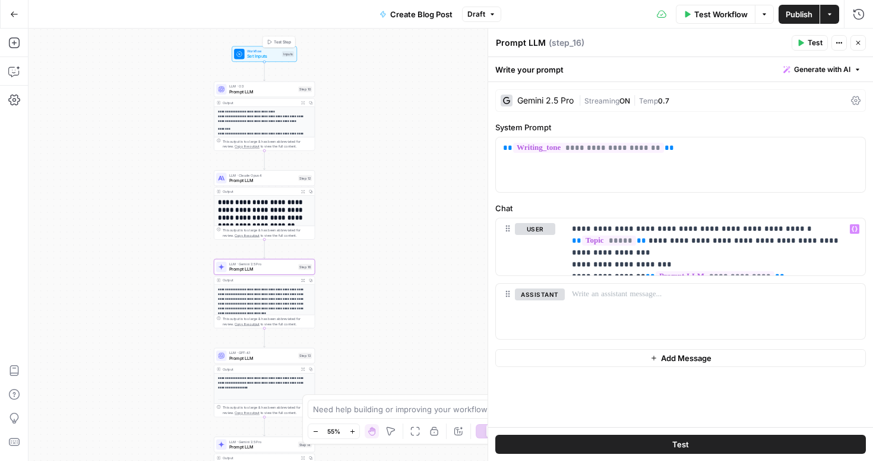
click at [275, 45] on span "Test Step" at bounding box center [282, 42] width 17 height 6
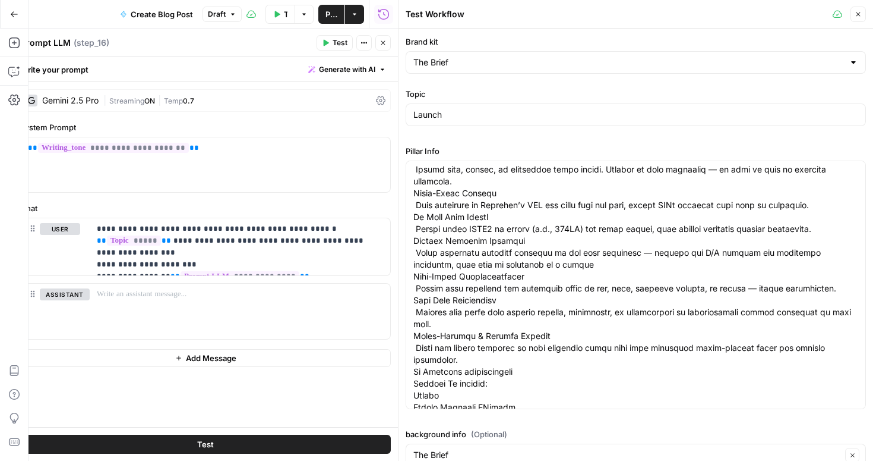
scroll to position [388, 0]
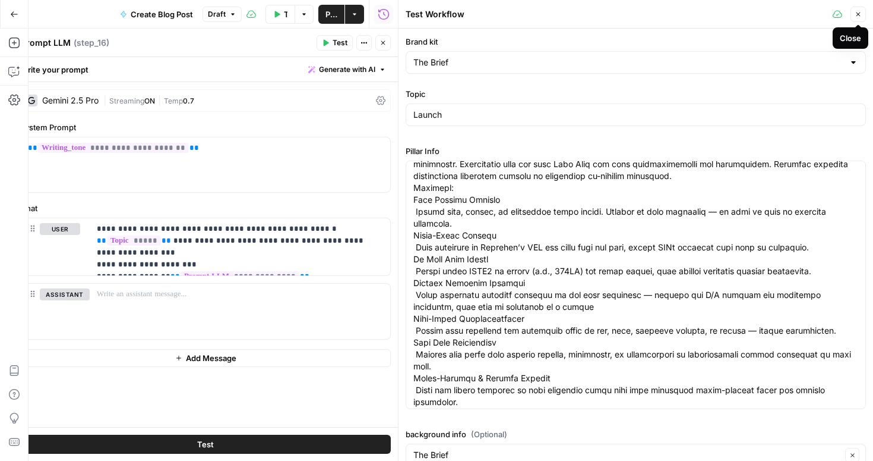
click at [856, 14] on icon "button" at bounding box center [858, 14] width 7 height 7
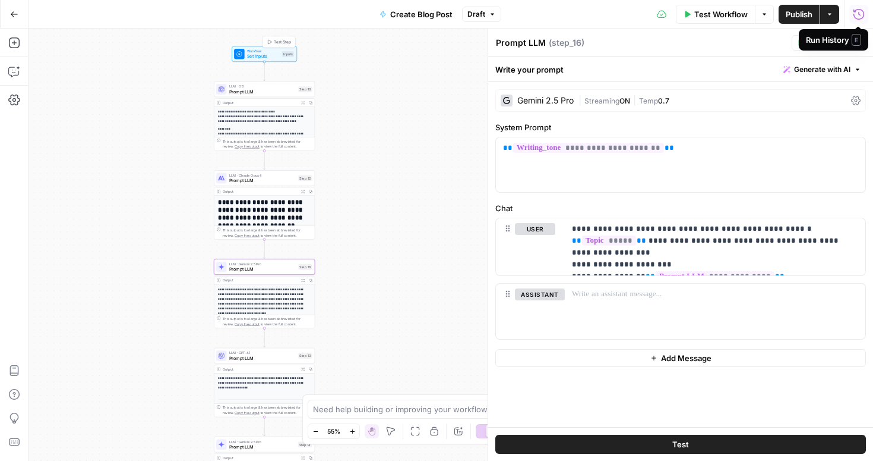
click at [263, 57] on span "Set Inputs" at bounding box center [263, 56] width 32 height 7
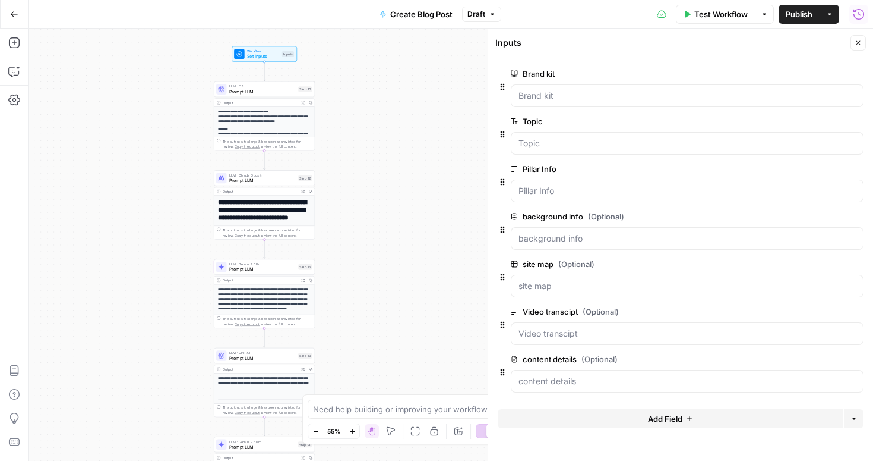
click at [648, 420] on span "Add Field" at bounding box center [665, 418] width 34 height 12
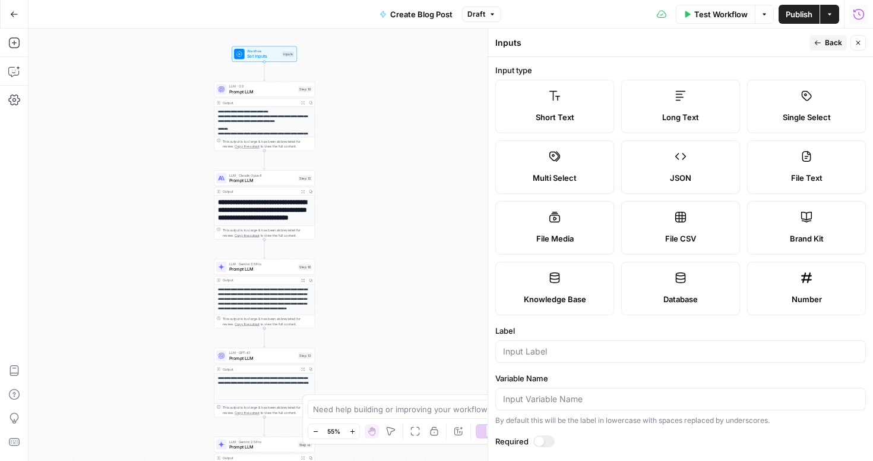
click at [554, 291] on label "Knowledge Base" at bounding box center [555, 287] width 119 height 53
click at [555, 351] on input "Label" at bounding box center [680, 351] width 355 height 12
click at [793, 179] on span "File Text" at bounding box center [806, 178] width 31 height 12
type textarea "Supports .pdf, .txt, .docx, .md file types"
click at [540, 354] on input "Label" at bounding box center [680, 351] width 355 height 12
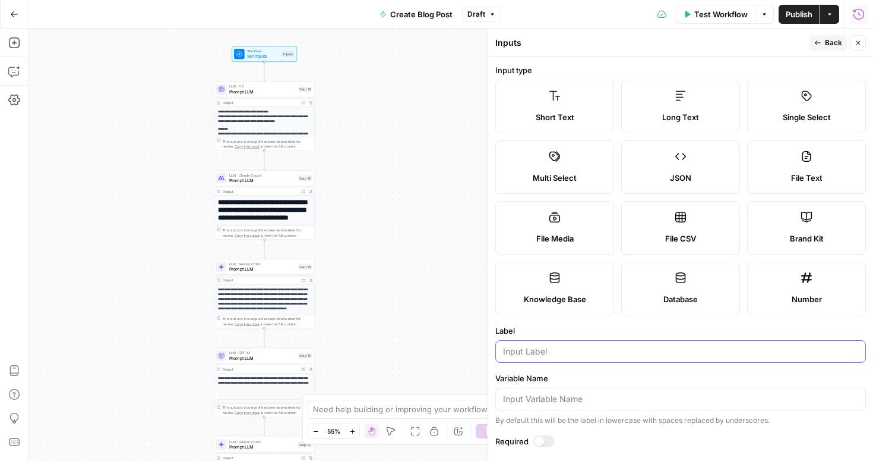
type input "a"
type input "platform architecture"
click at [832, 45] on span "Back" at bounding box center [833, 42] width 17 height 11
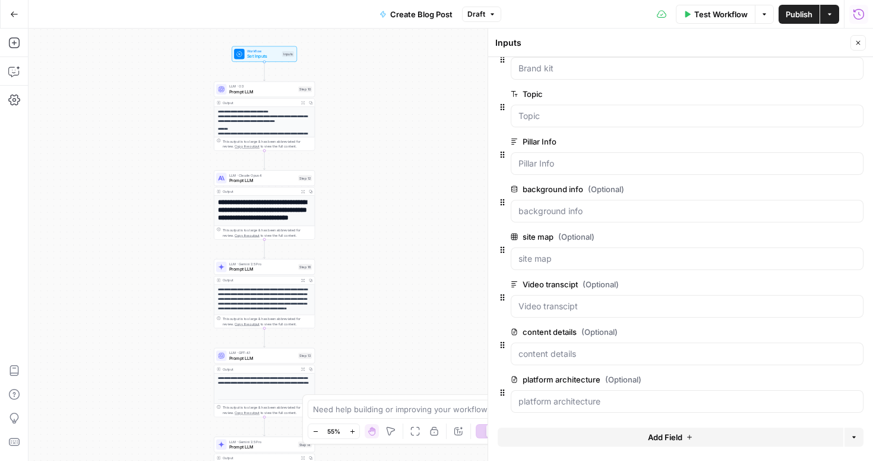
scroll to position [29, 0]
click at [277, 42] on span "Test Step" at bounding box center [282, 42] width 17 height 6
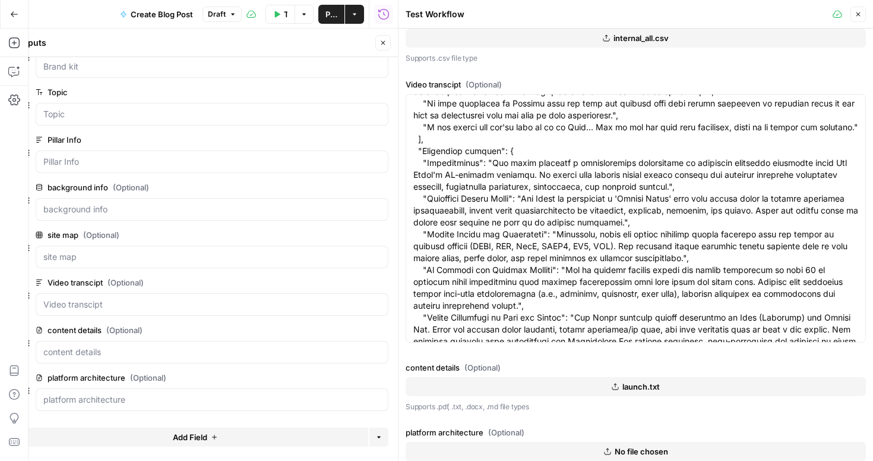
scroll to position [495, 0]
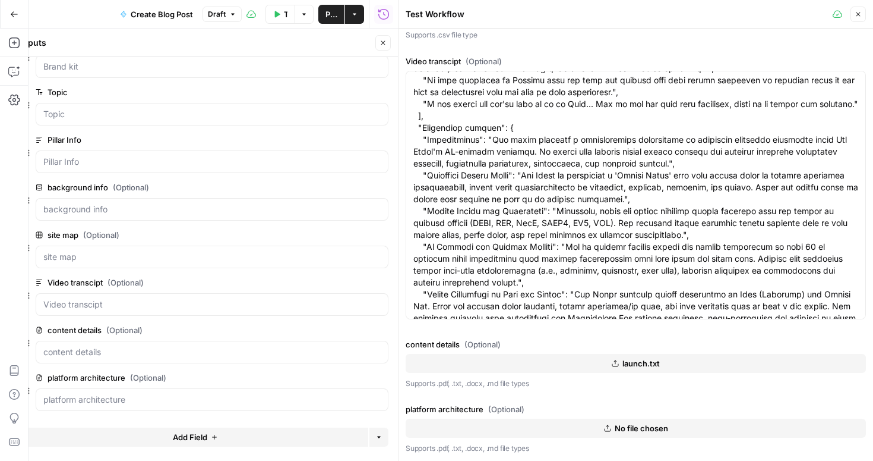
click at [572, 434] on button "No file chosen" at bounding box center [636, 427] width 461 height 19
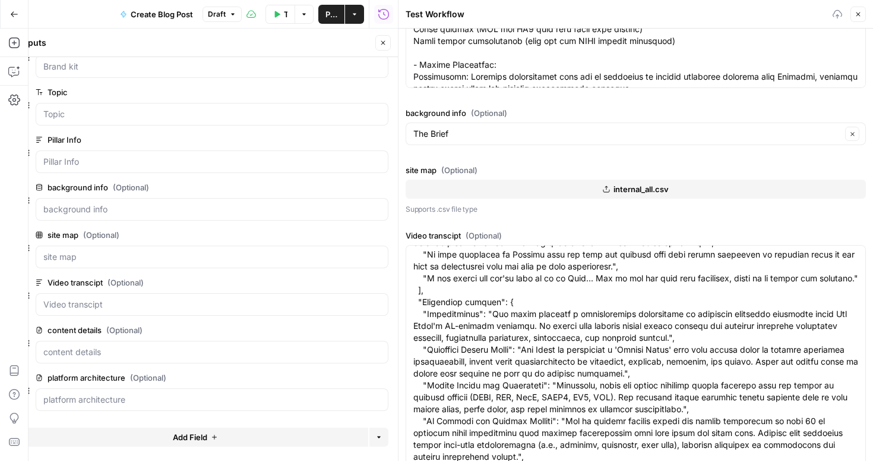
scroll to position [318, 0]
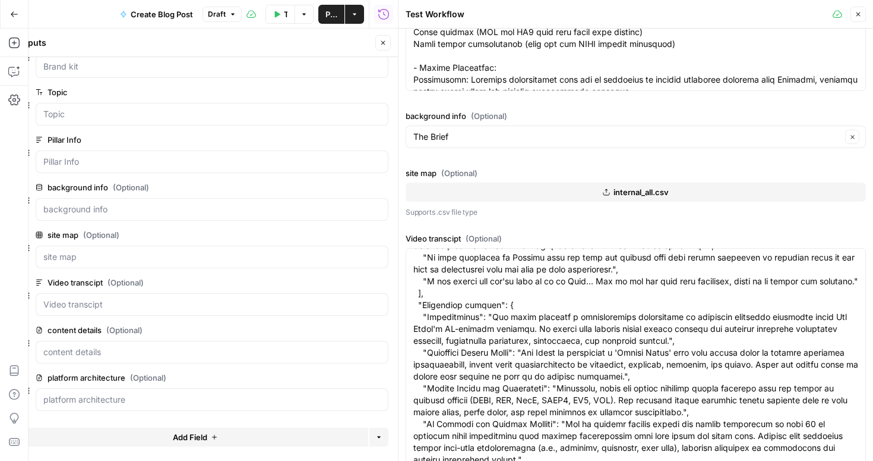
click at [385, 42] on icon "button" at bounding box center [383, 42] width 7 height 7
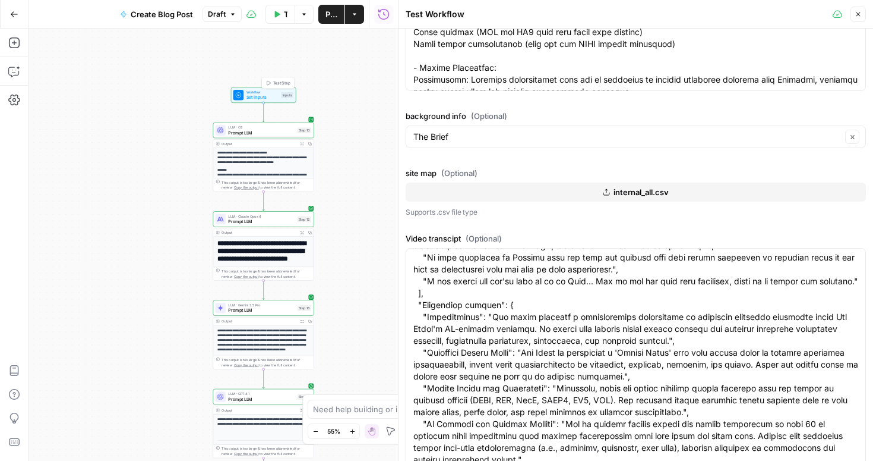
click at [269, 92] on span "Workflow" at bounding box center [263, 91] width 32 height 5
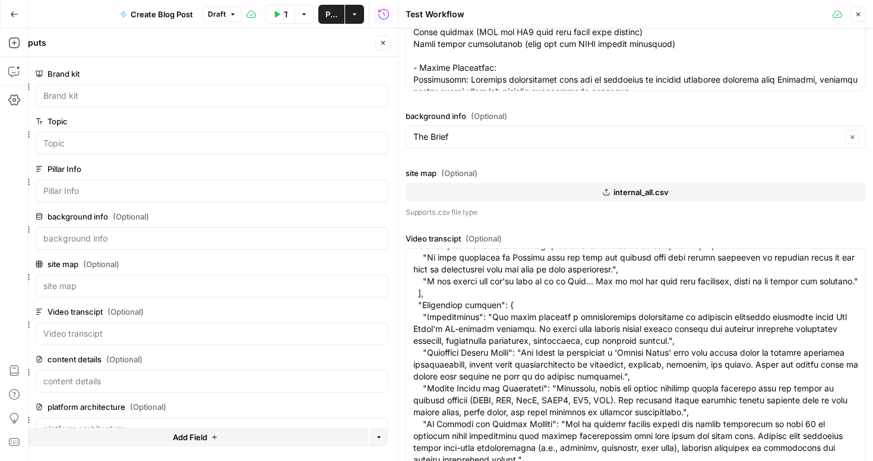
scroll to position [29, 0]
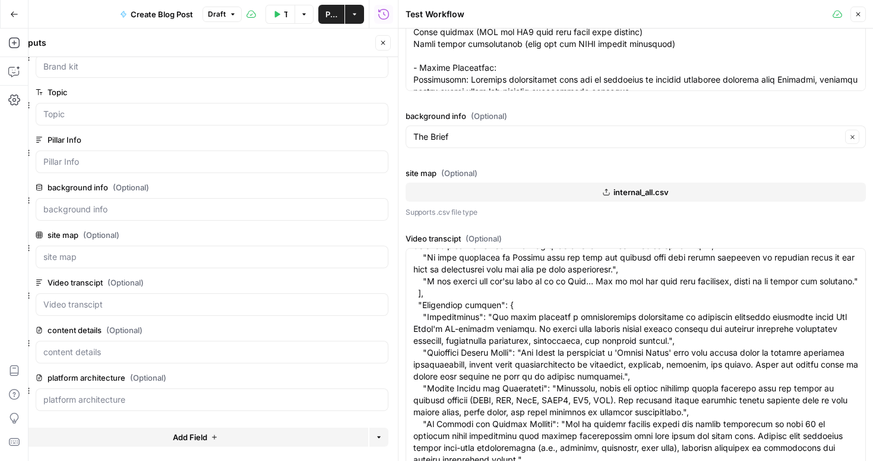
click at [213, 438] on icon "button" at bounding box center [214, 436] width 7 height 7
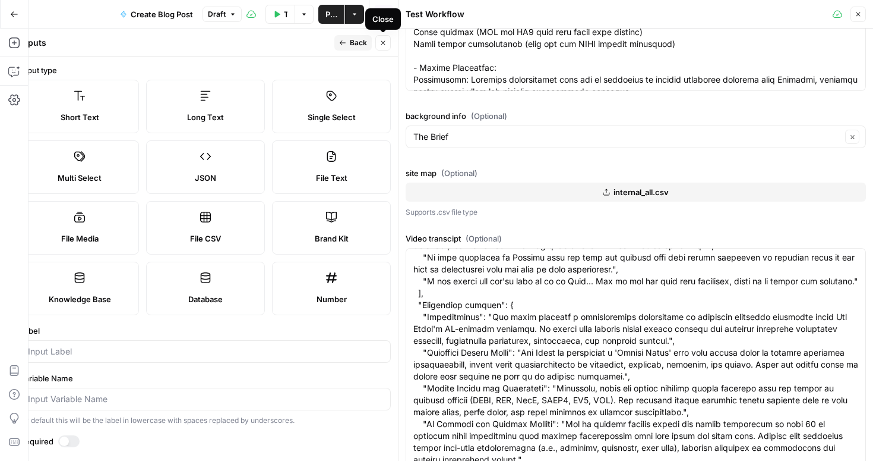
click at [385, 40] on icon "button" at bounding box center [383, 42] width 7 height 7
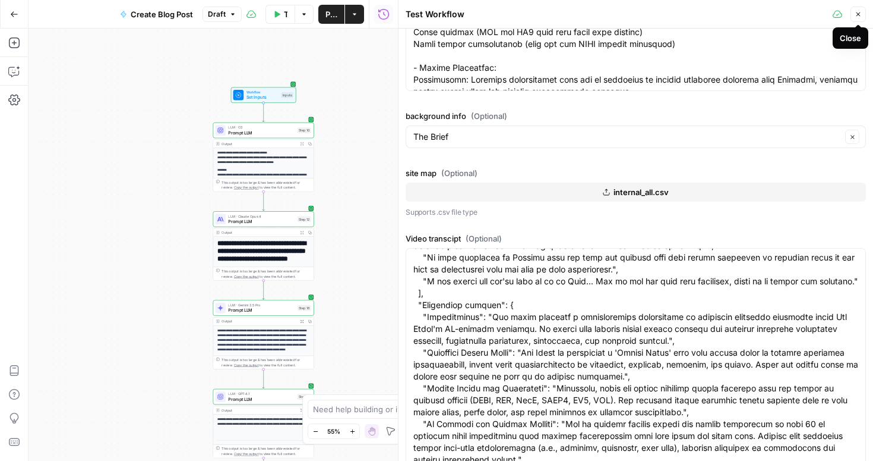
click at [861, 17] on icon "button" at bounding box center [858, 14] width 7 height 7
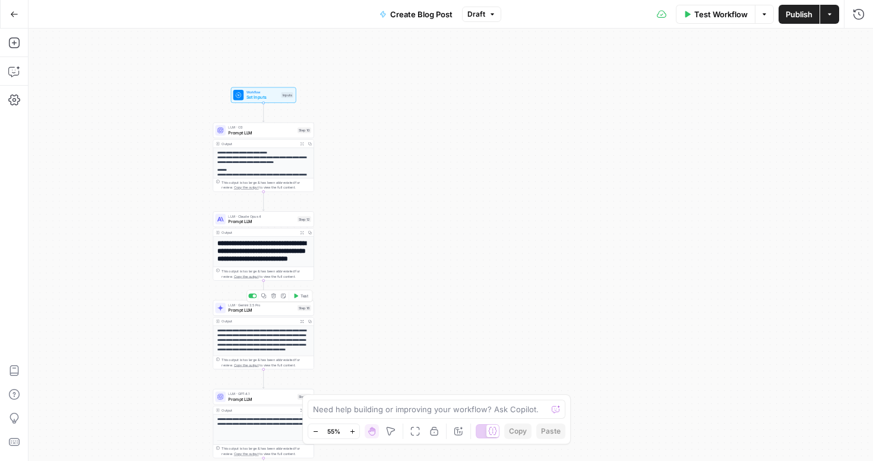
click at [260, 307] on span "Prompt LLM" at bounding box center [261, 310] width 67 height 7
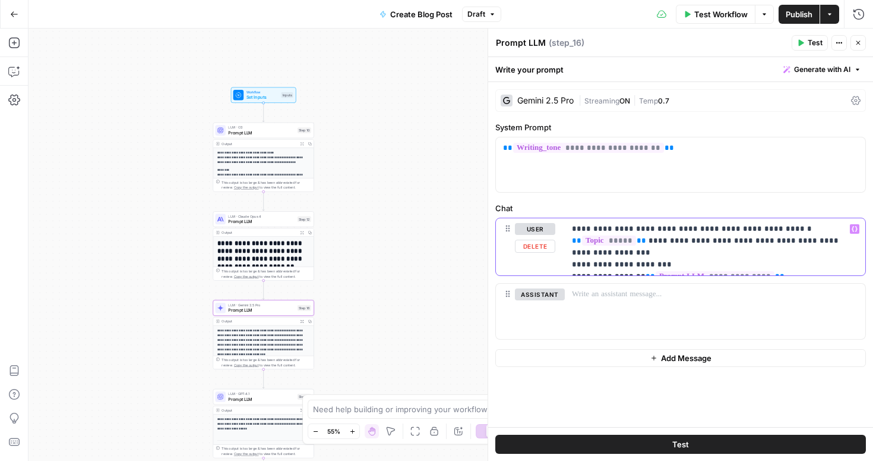
click at [663, 253] on p "**********" at bounding box center [715, 247] width 286 height 48
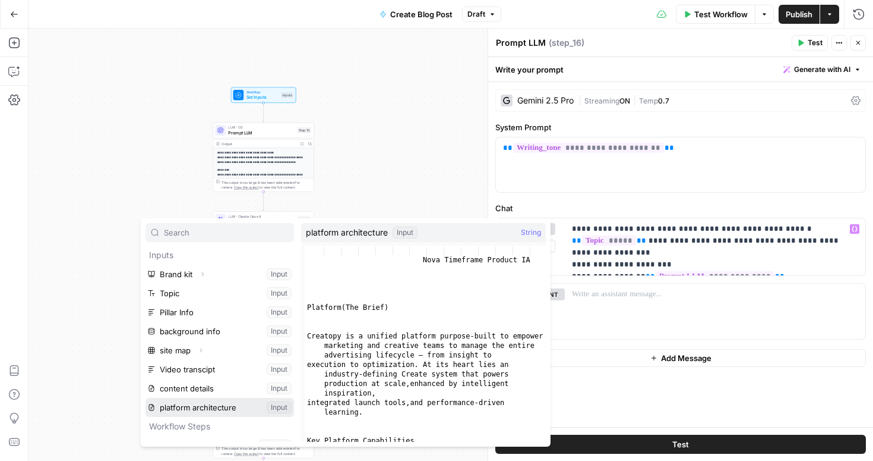
click at [216, 403] on button "Select variable platform architecture" at bounding box center [220, 407] width 149 height 19
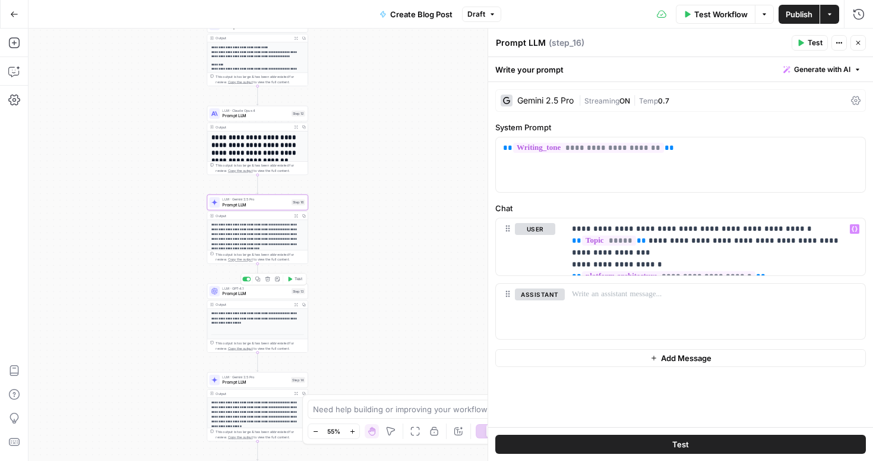
click at [257, 293] on span "Prompt LLM" at bounding box center [255, 293] width 67 height 7
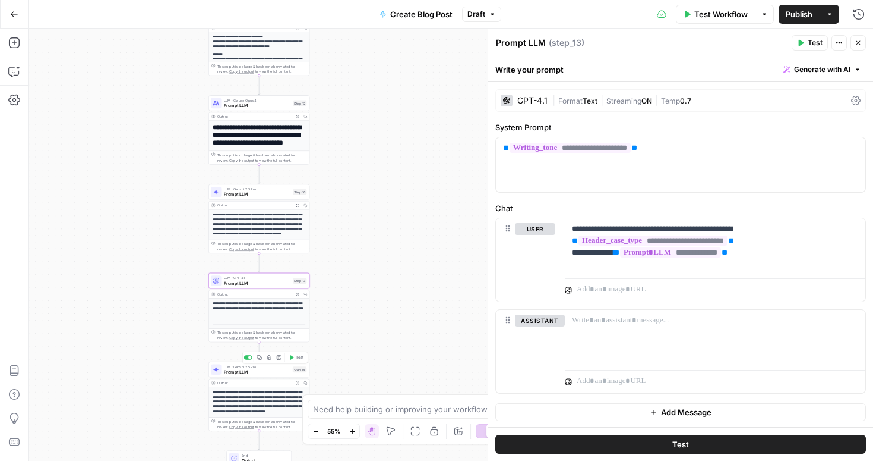
click at [268, 374] on span "Prompt LLM" at bounding box center [257, 371] width 66 height 7
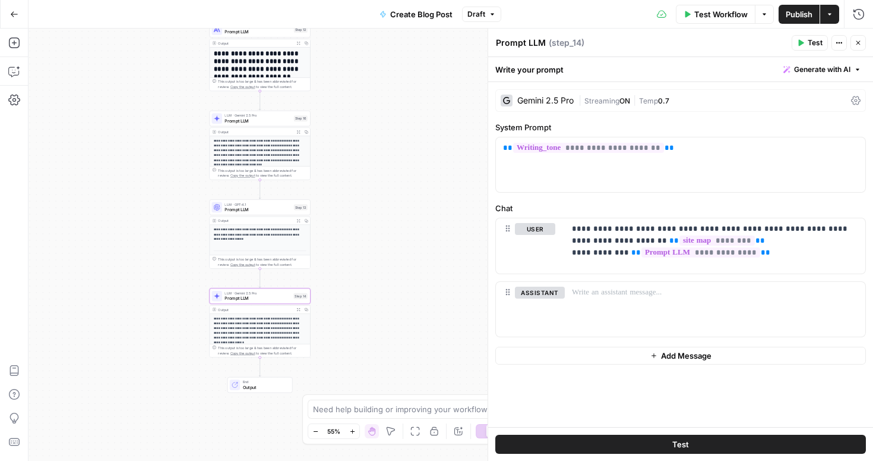
click at [270, 384] on span "Output" at bounding box center [265, 386] width 45 height 7
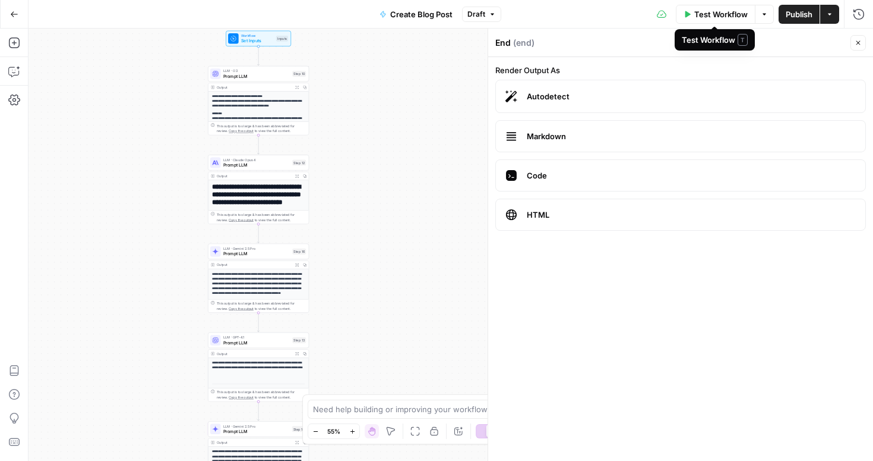
click at [719, 14] on span "Test Workflow" at bounding box center [721, 14] width 53 height 12
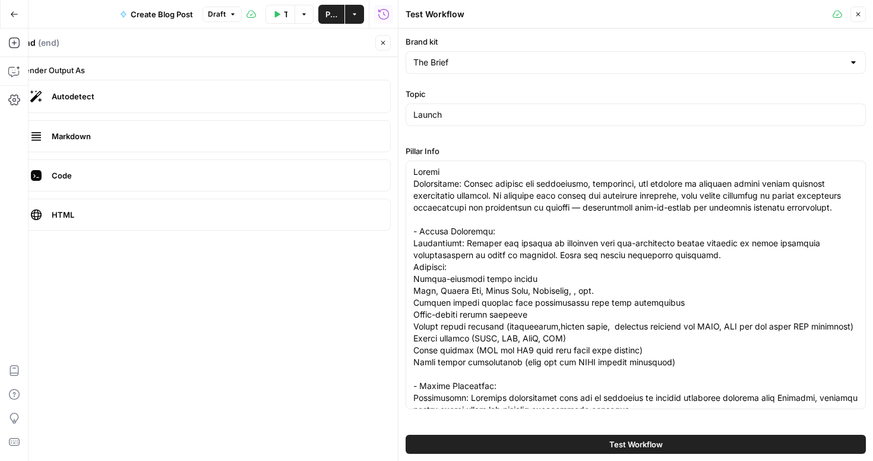
click at [636, 444] on span "Test Workflow" at bounding box center [636, 444] width 53 height 12
click at [330, 13] on span "Publish" at bounding box center [332, 14] width 12 height 12
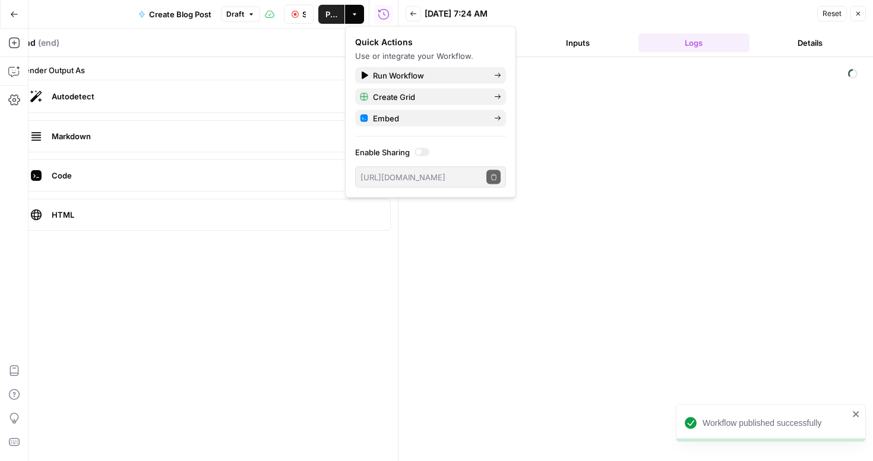
click at [613, 11] on div "[DATE] 7:24 AM" at bounding box center [619, 14] width 389 height 12
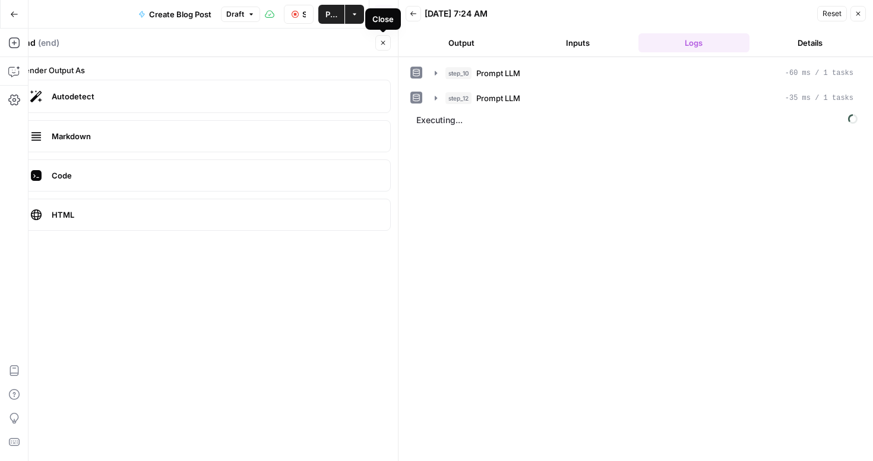
click at [382, 42] on icon "button" at bounding box center [383, 42] width 7 height 7
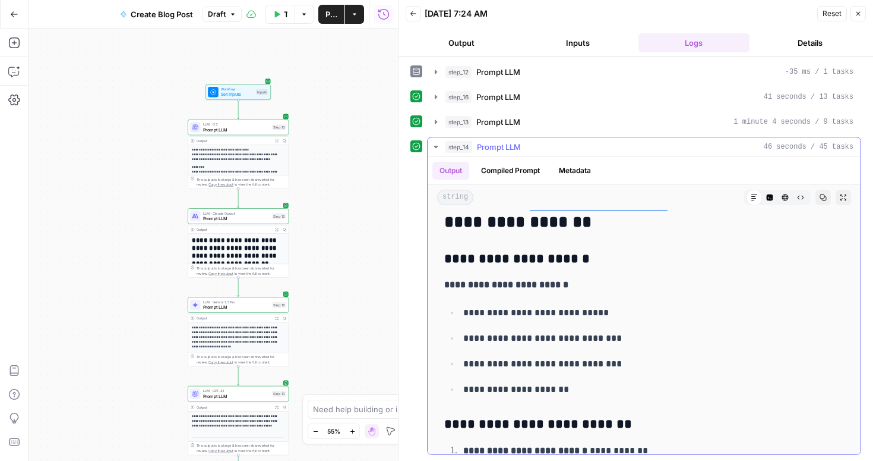
scroll to position [1471, 0]
click at [830, 14] on span "Reset" at bounding box center [832, 13] width 19 height 11
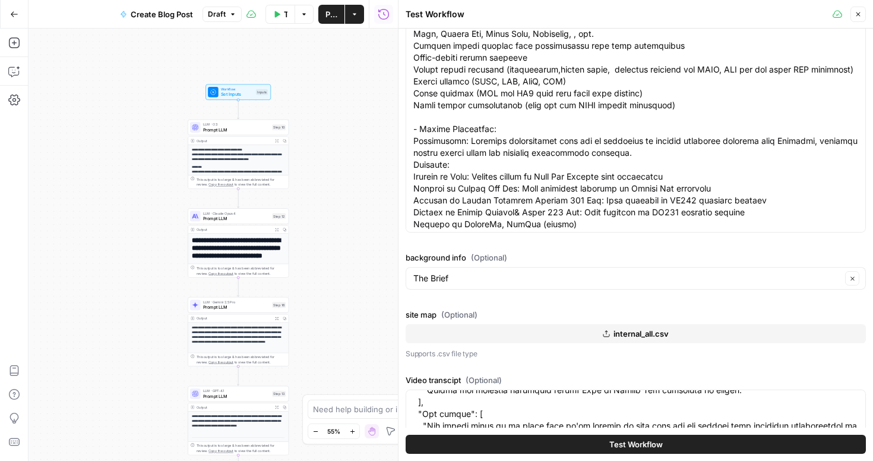
scroll to position [171, 0]
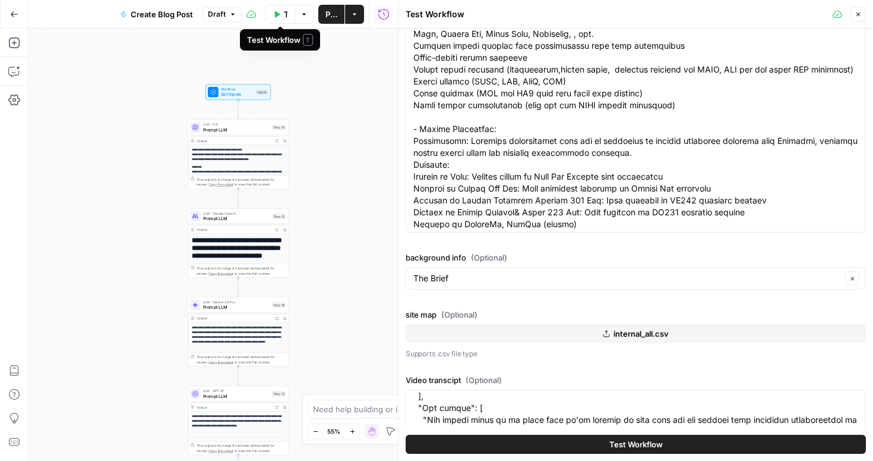
click at [284, 15] on span "Test Workflow" at bounding box center [286, 14] width 4 height 12
click at [627, 441] on span "Test Workflow" at bounding box center [636, 444] width 53 height 12
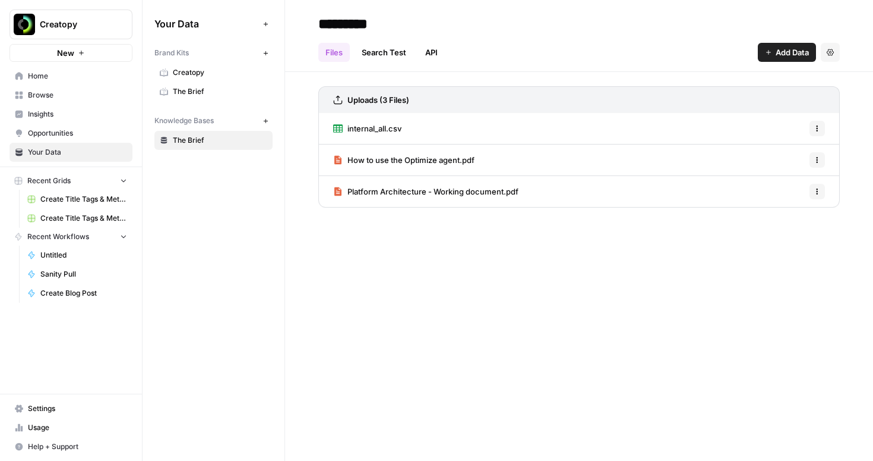
click at [819, 193] on icon "button" at bounding box center [817, 191] width 7 height 7
click at [795, 217] on span "Delete File" at bounding box center [791, 218] width 39 height 12
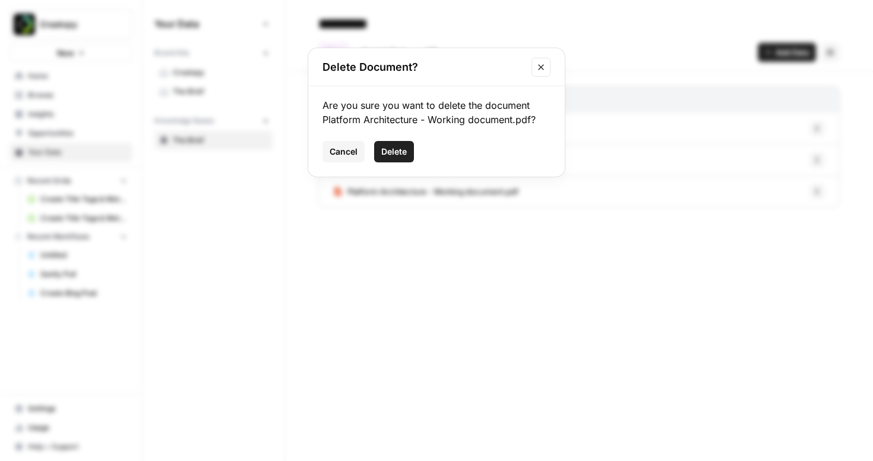
click at [395, 154] on span "Delete" at bounding box center [394, 152] width 26 height 12
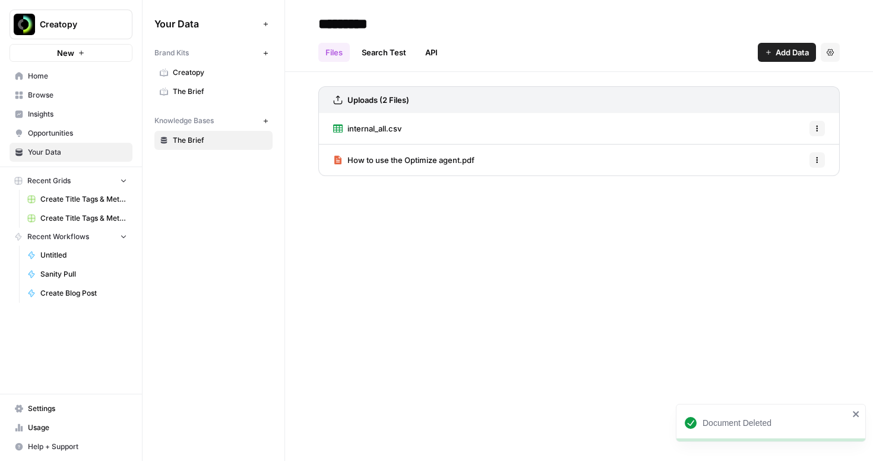
click at [788, 58] on span "Add Data" at bounding box center [792, 52] width 33 height 12
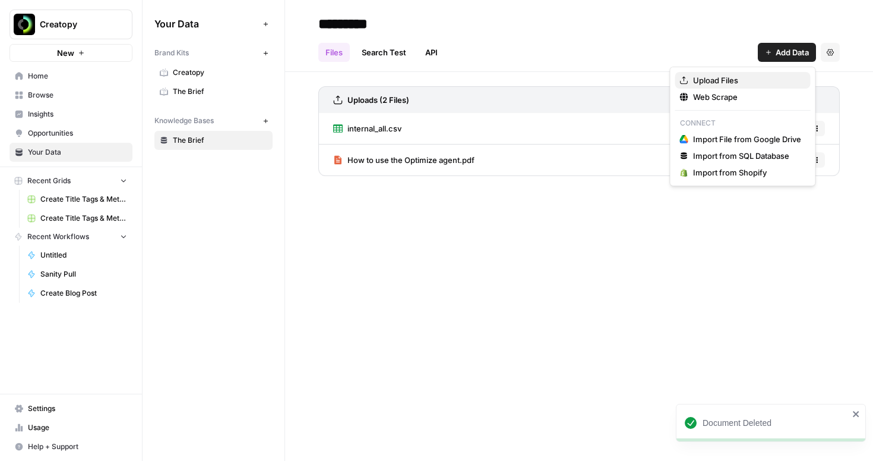
click at [727, 84] on span "Upload Files" at bounding box center [747, 80] width 108 height 12
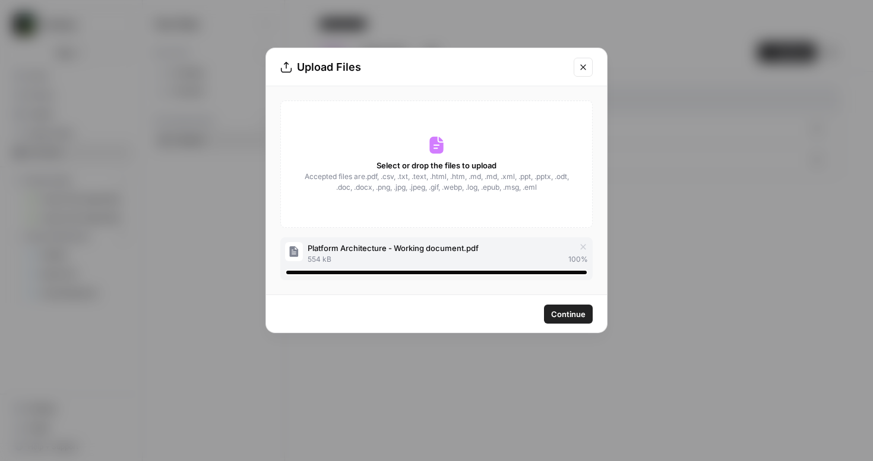
click at [567, 315] on span "Continue" at bounding box center [568, 314] width 34 height 12
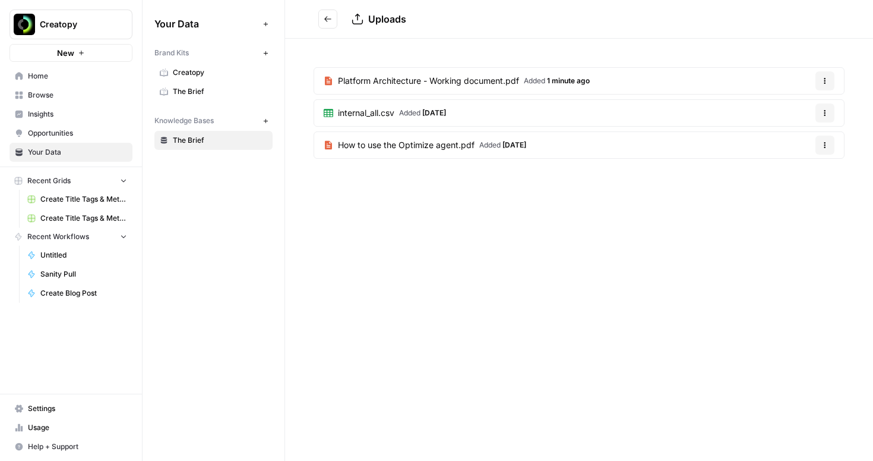
click at [322, 16] on button "Go back" at bounding box center [327, 19] width 19 height 19
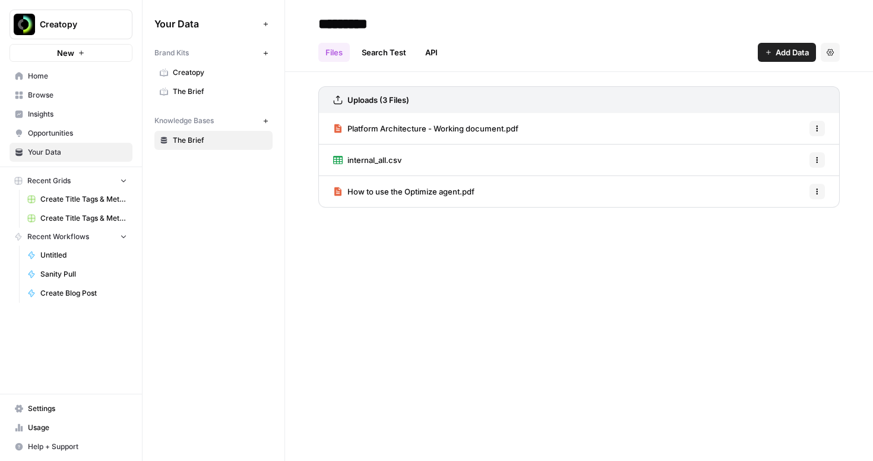
click at [782, 55] on span "Add Data" at bounding box center [792, 52] width 33 height 12
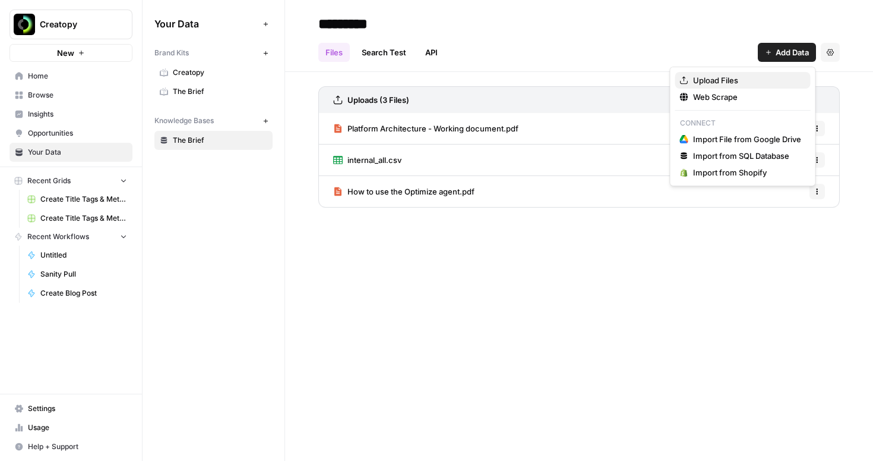
click at [730, 81] on span "Upload Files" at bounding box center [747, 80] width 108 height 12
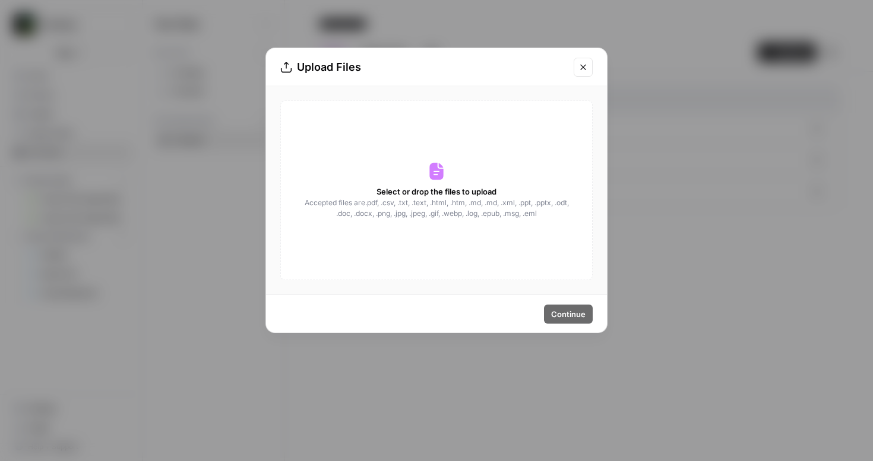
click at [418, 179] on div "Select or drop the files to upload Accepted files are .pdf, .csv, .txt, .text, …" at bounding box center [436, 189] width 313 height 179
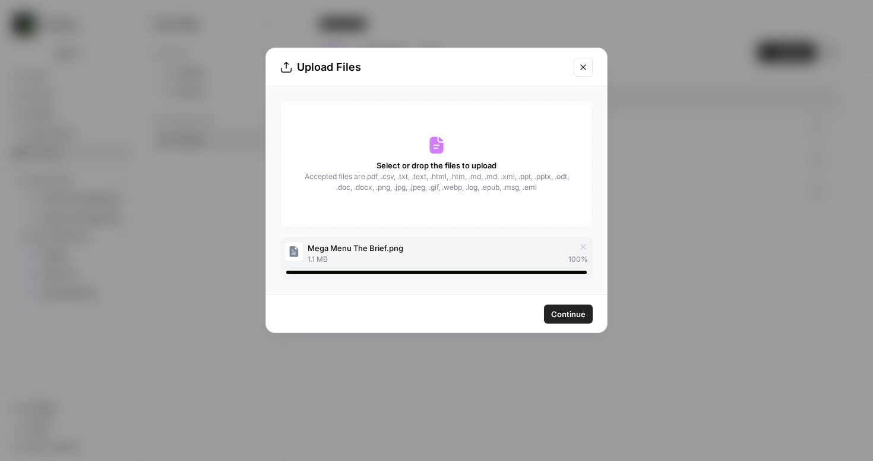
click at [563, 316] on span "Continue" at bounding box center [568, 314] width 34 height 12
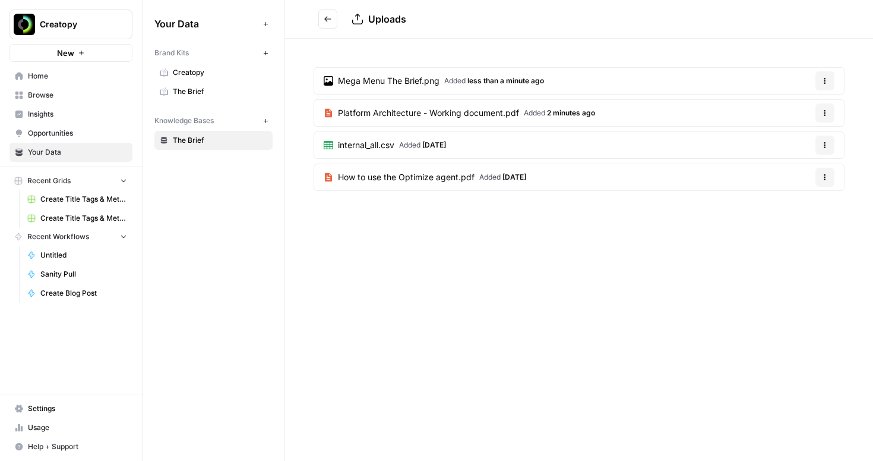
click at [327, 18] on icon "Go back" at bounding box center [327, 18] width 7 height 5
